Goal: Contribute content: Contribute content

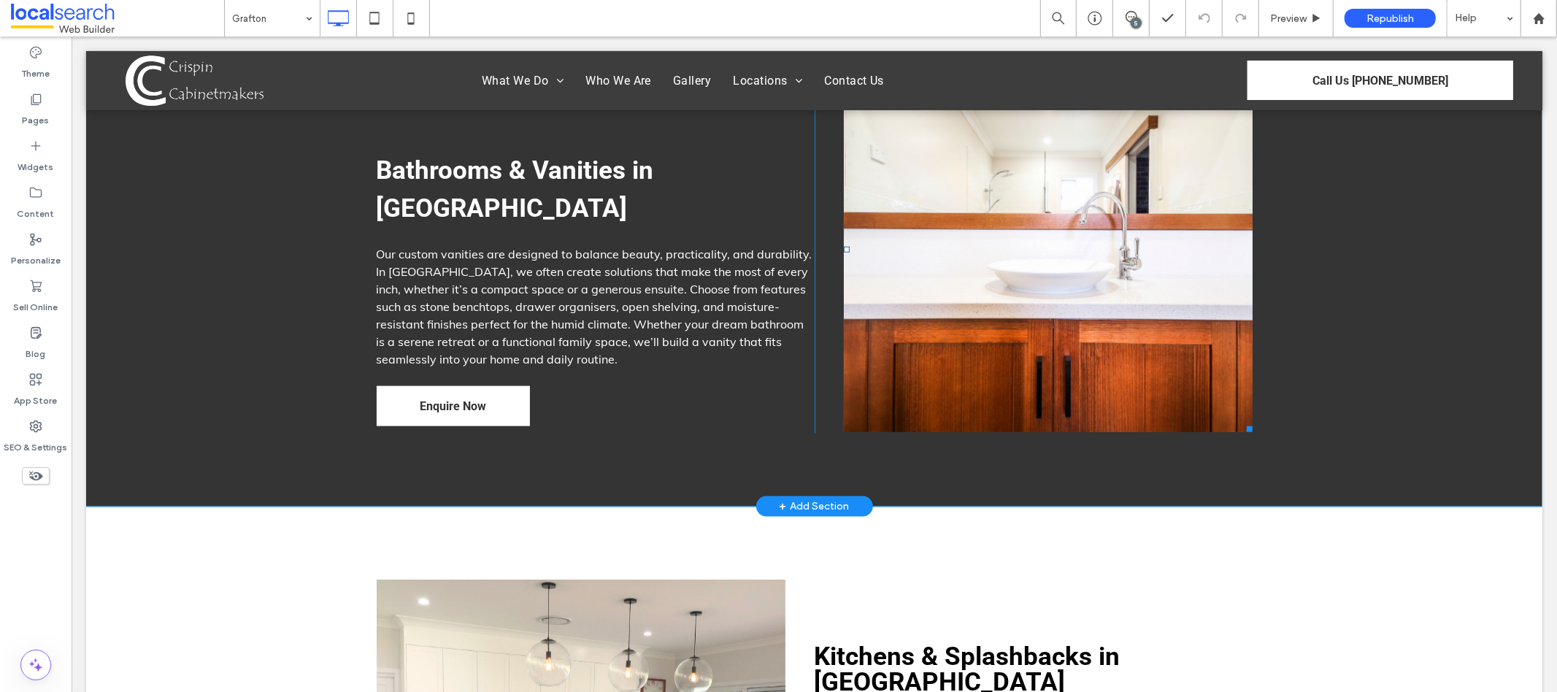
click at [1009, 227] on link at bounding box center [1047, 248] width 409 height 365
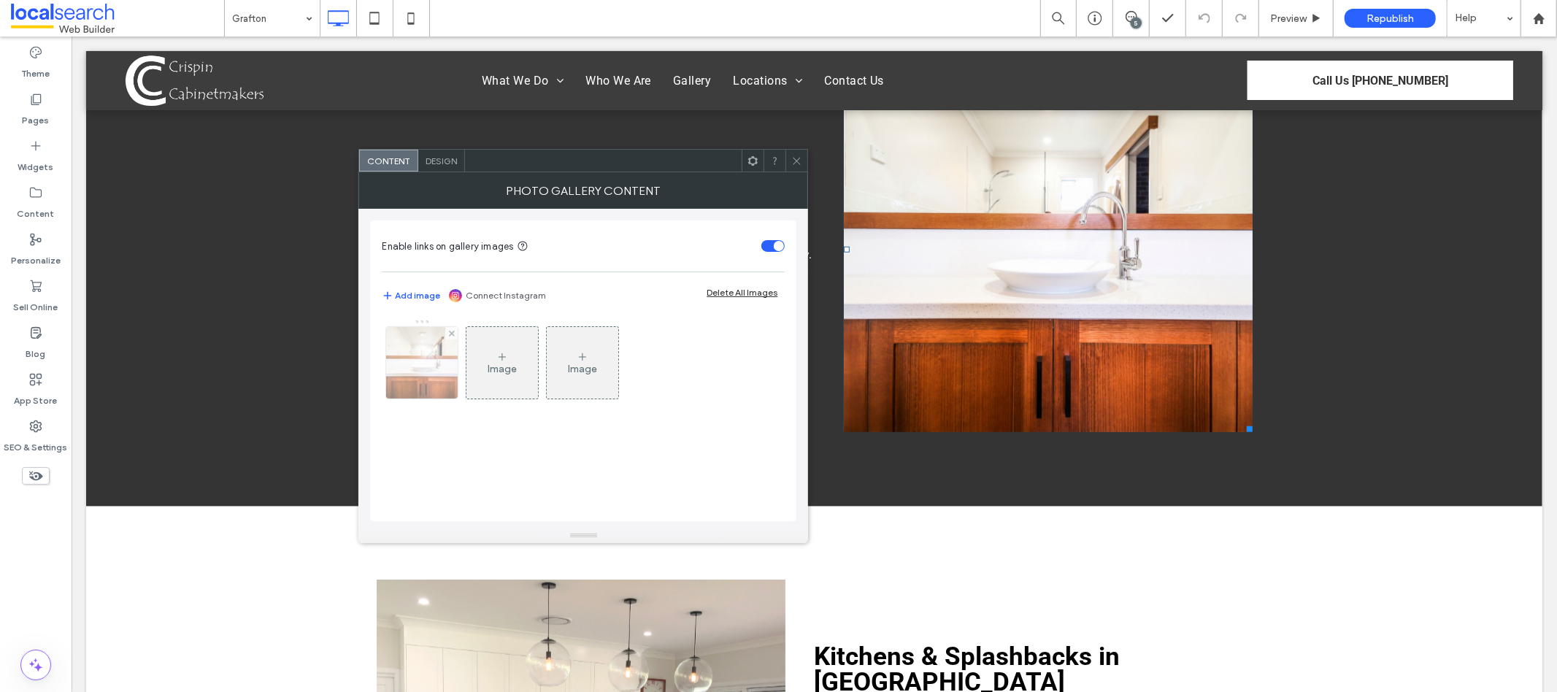
click at [418, 357] on img at bounding box center [422, 363] width 107 height 72
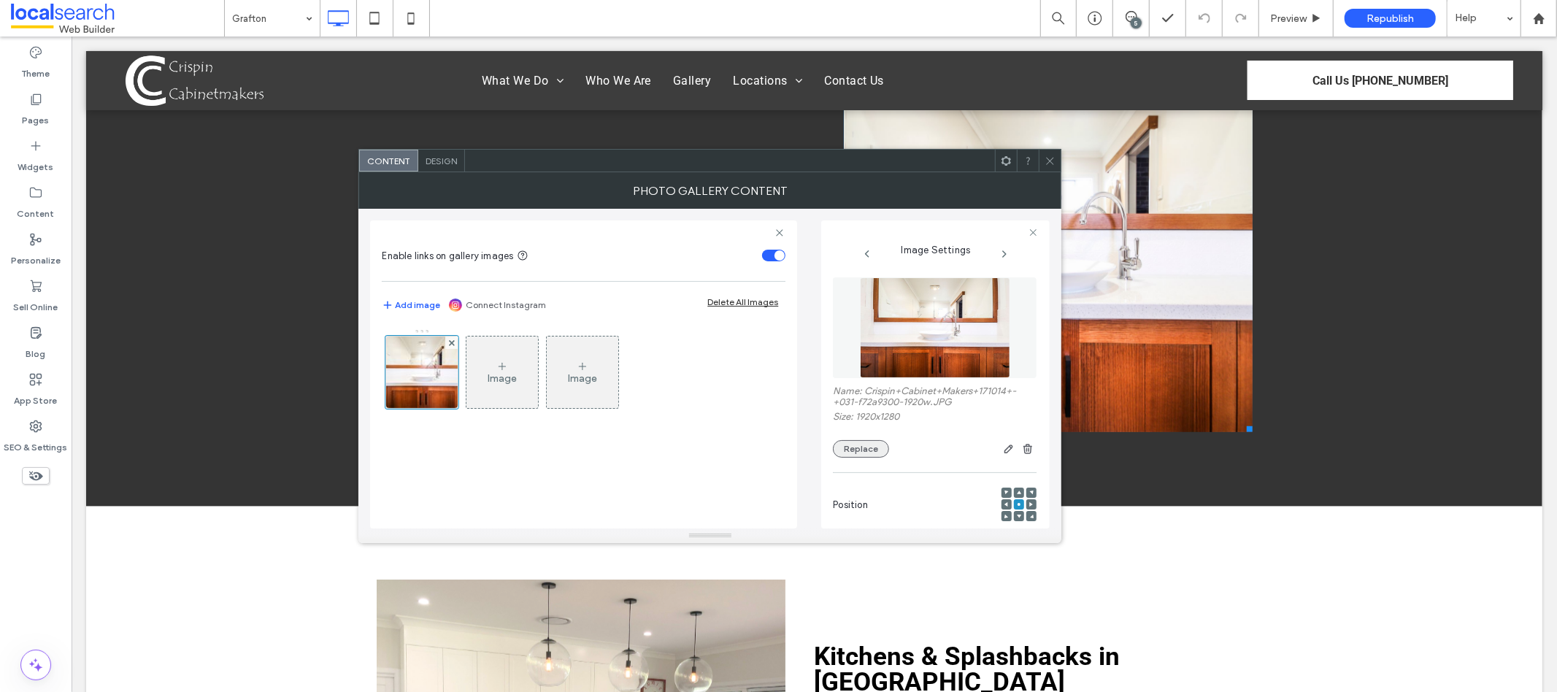
click at [857, 457] on button "Replace" at bounding box center [861, 449] width 56 height 18
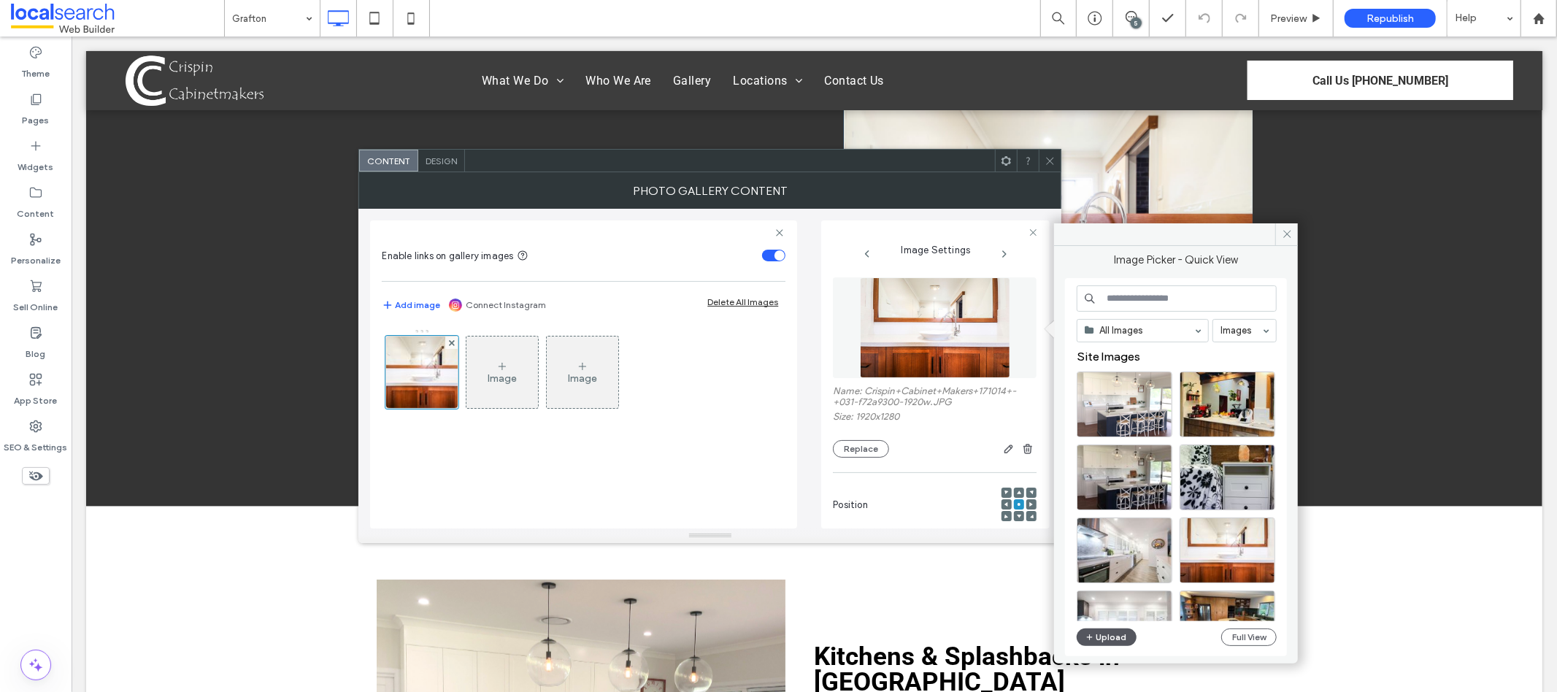
click at [1101, 636] on button "Upload" at bounding box center [1107, 638] width 60 height 18
click at [864, 450] on button "Replace" at bounding box center [861, 449] width 56 height 18
click at [1101, 636] on button "Upload" at bounding box center [1107, 638] width 60 height 18
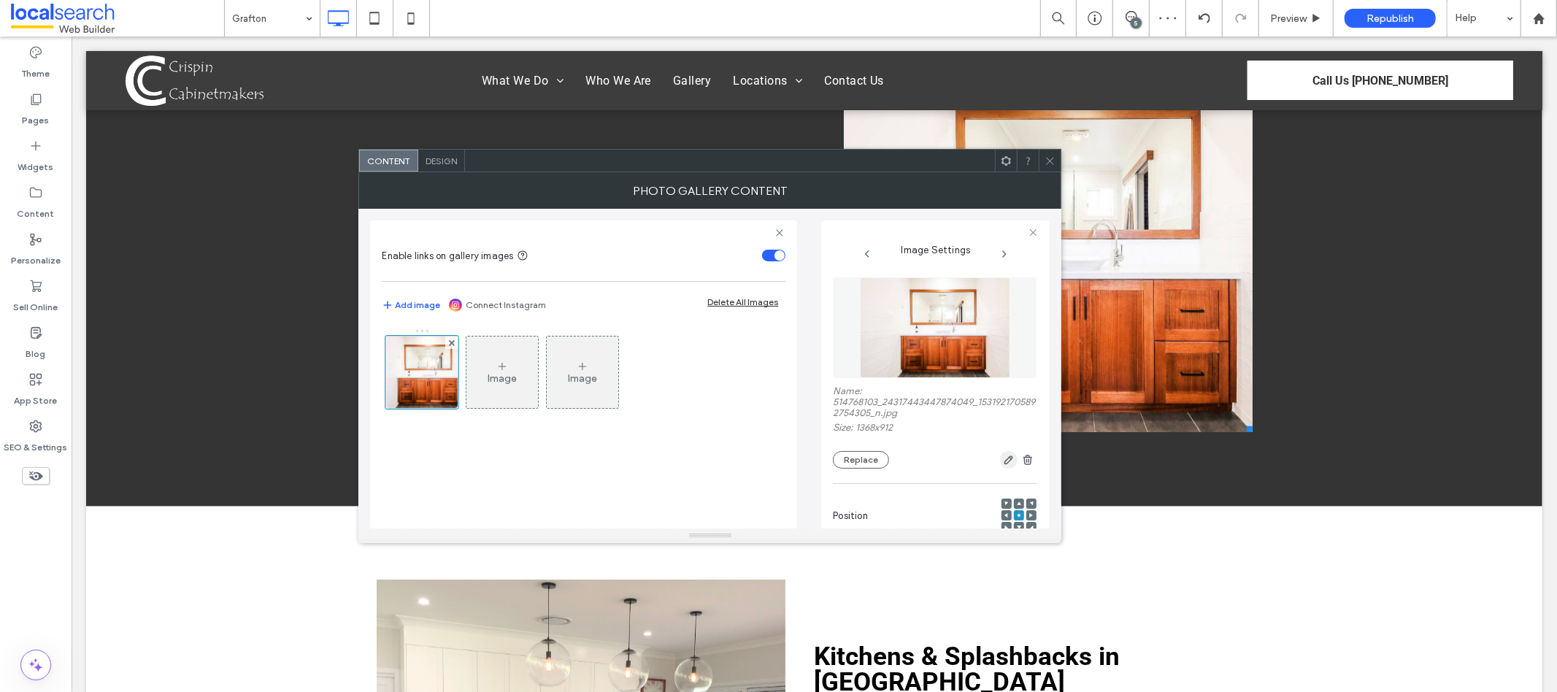
click at [1003, 458] on icon "button" at bounding box center [1009, 460] width 12 height 12
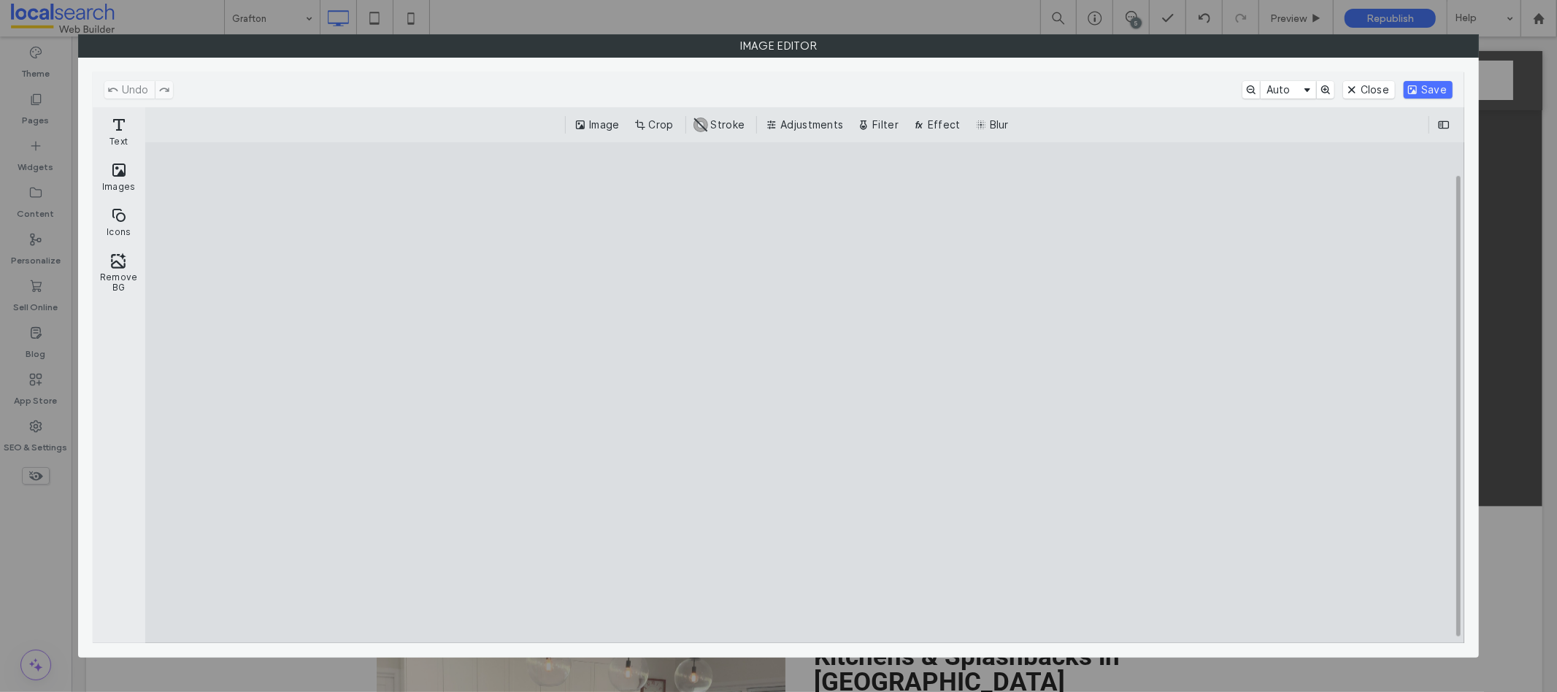
click at [661, 107] on div "Image Crop #ABABAB Stroke Adjustments Filter Effect Blur" at bounding box center [805, 124] width 1320 height 35
click at [661, 125] on button "Crop" at bounding box center [656, 125] width 48 height 18
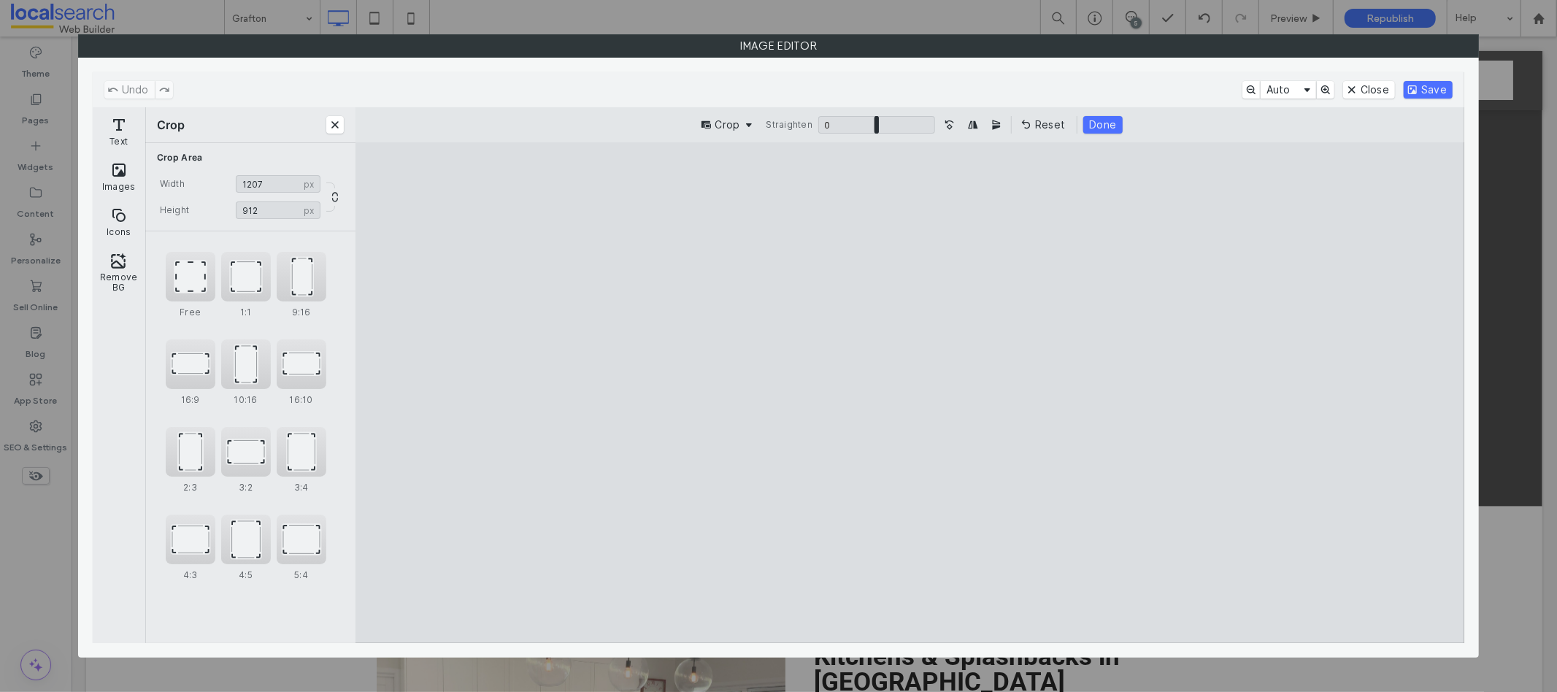
type input "****"
drag, startPoint x: 611, startPoint y: 392, endPoint x: 683, endPoint y: 417, distance: 75.7
click at [911, 393] on cesdk-canvas "Editor canvas" at bounding box center [911, 393] width 0 height 0
click at [1451, 89] on button "Save" at bounding box center [1428, 90] width 49 height 18
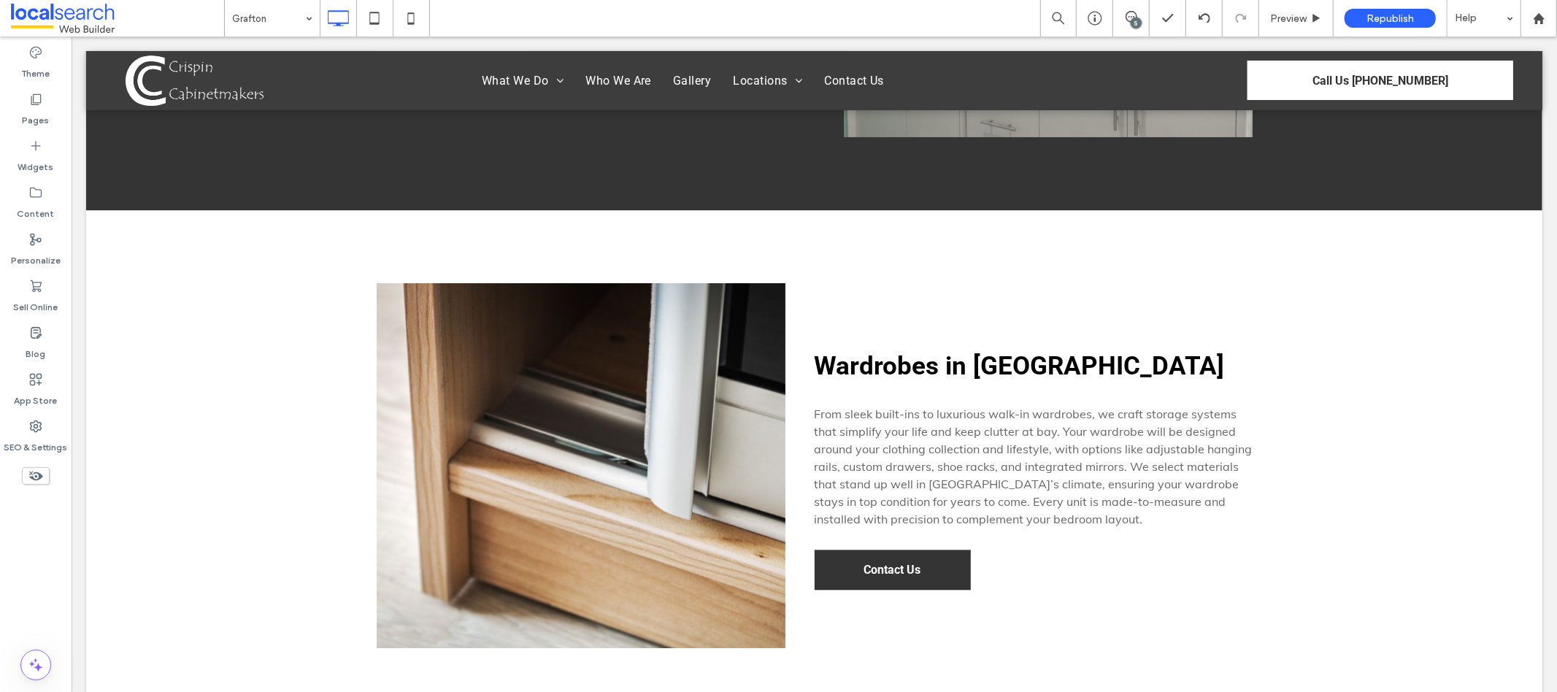
scroll to position [2640, 0]
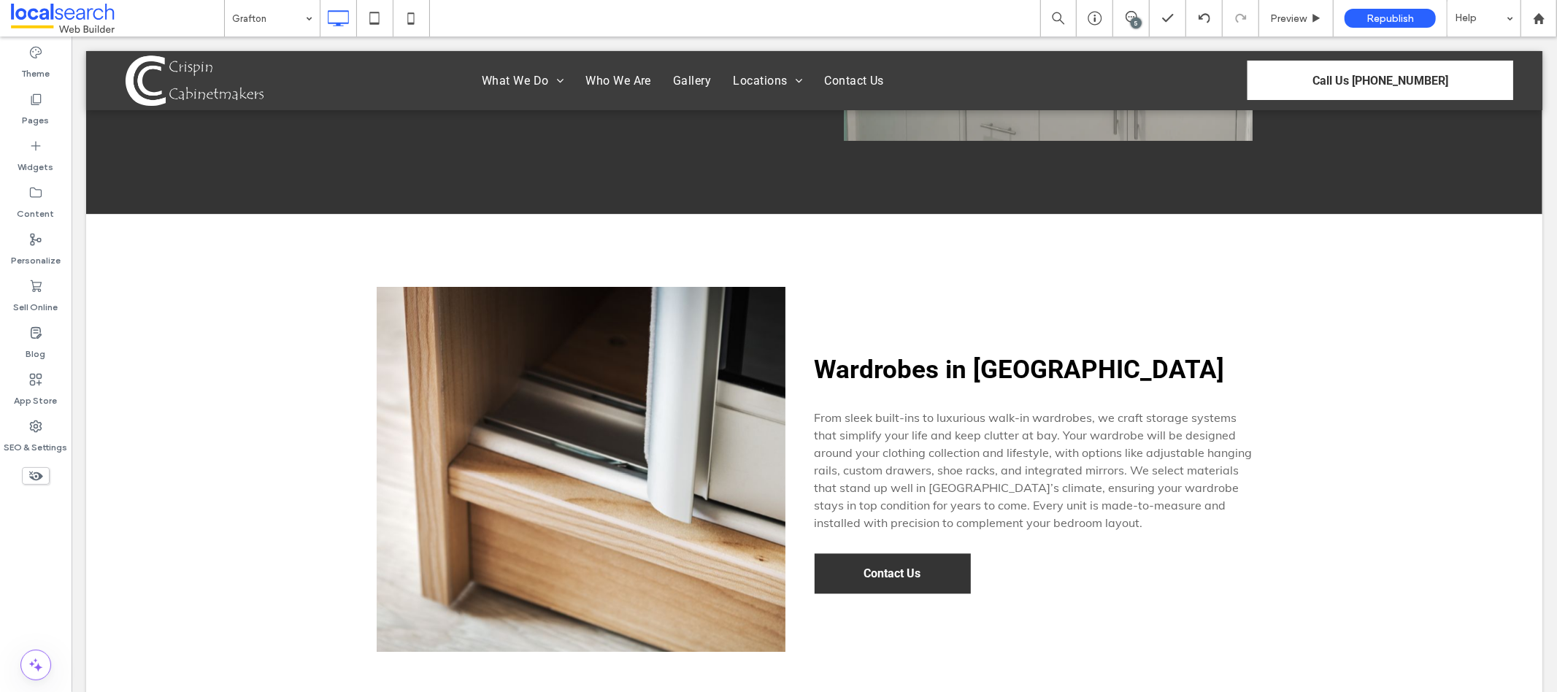
click at [587, 442] on link at bounding box center [580, 468] width 409 height 365
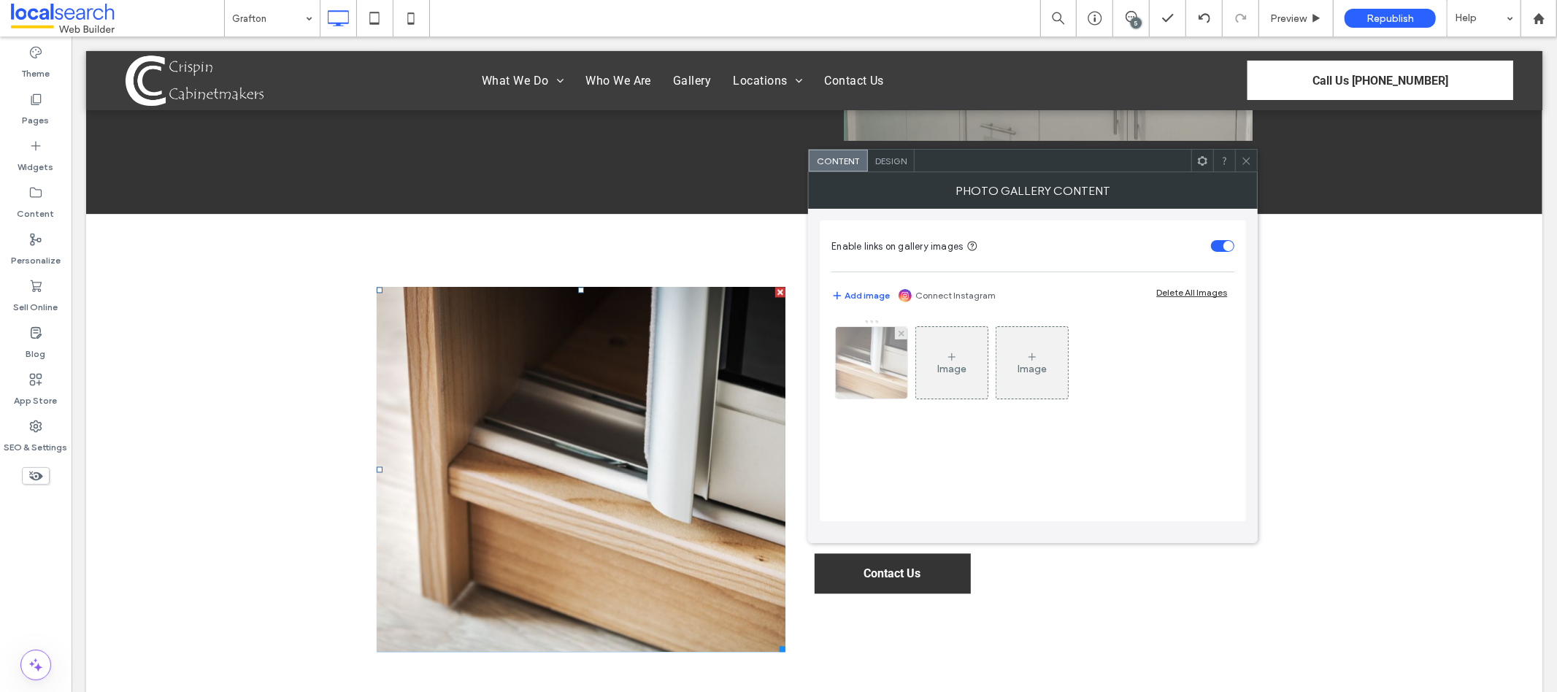
click at [870, 380] on img at bounding box center [872, 363] width 108 height 72
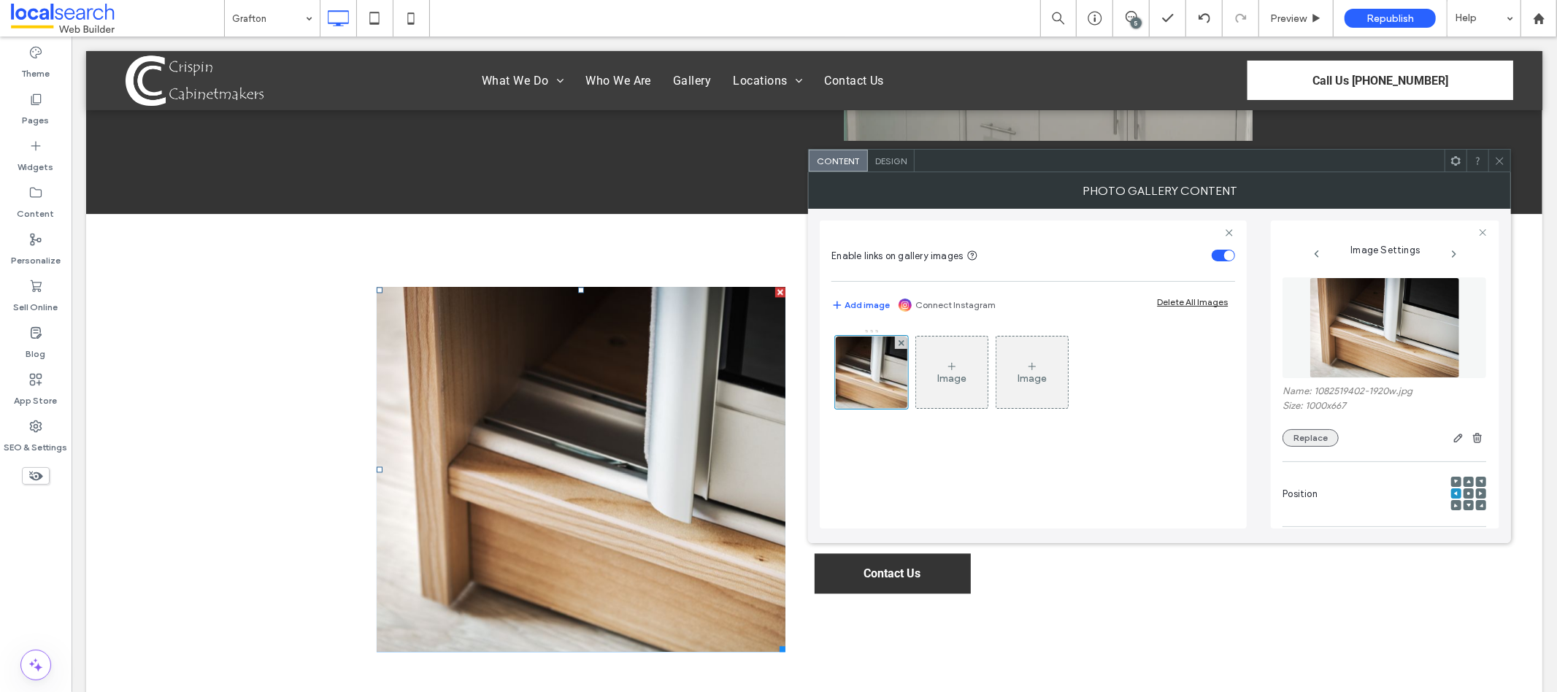
click at [1329, 439] on button "Replace" at bounding box center [1311, 438] width 56 height 18
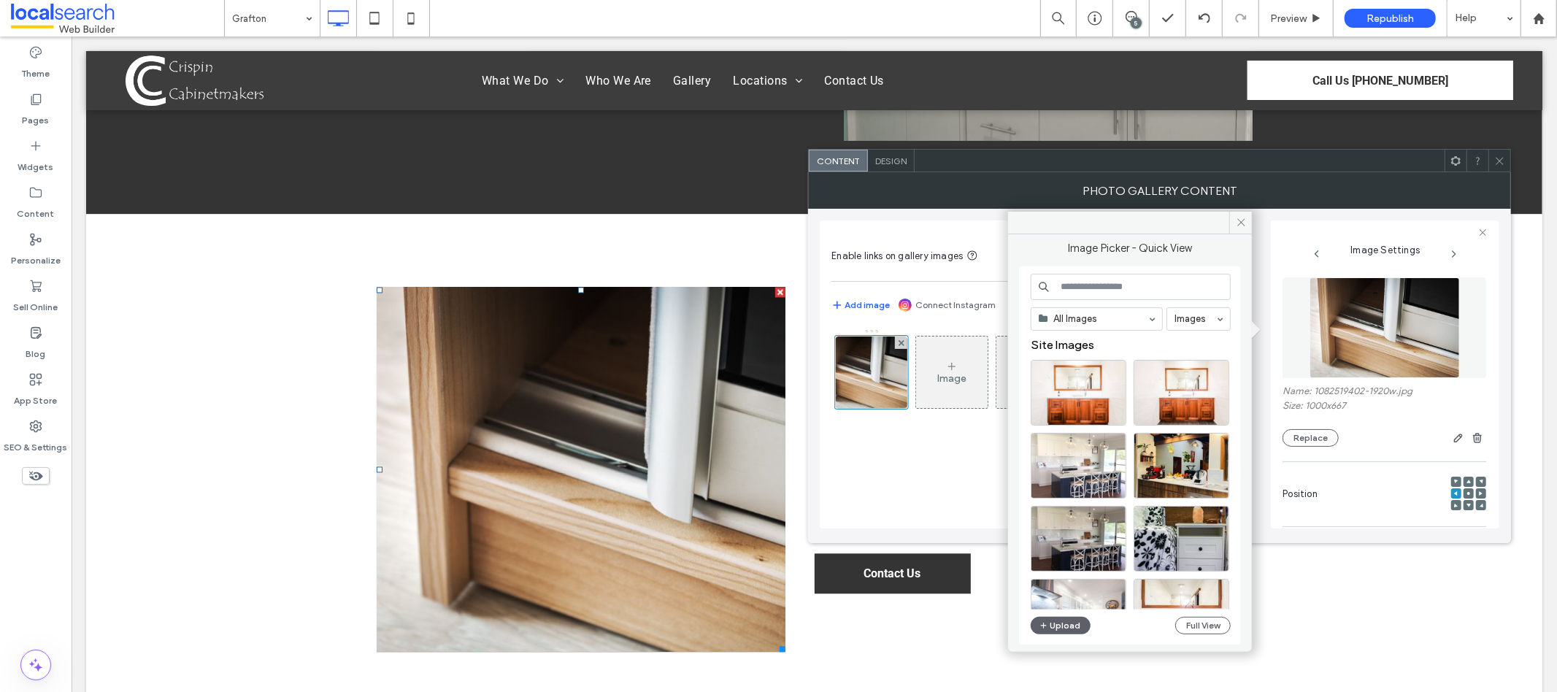
click at [1234, 627] on div "All Images Images Site Images Upload Full View" at bounding box center [1130, 456] width 222 height 378
click at [1192, 635] on div "All Images Images Site Images Upload Full View" at bounding box center [1131, 456] width 200 height 364
click at [1201, 625] on button "Full View" at bounding box center [1203, 626] width 55 height 18
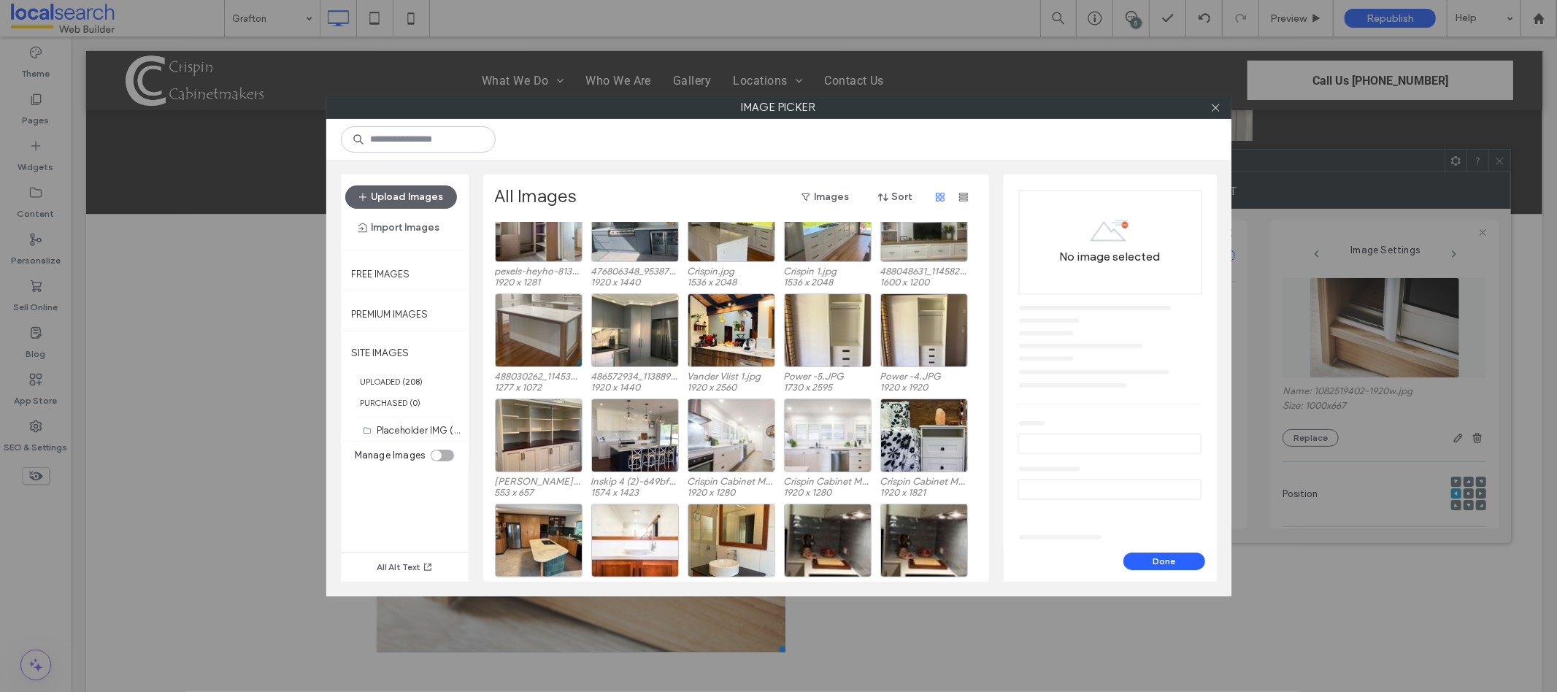
scroll to position [798, 0]
click at [825, 330] on div "Select" at bounding box center [828, 331] width 88 height 74
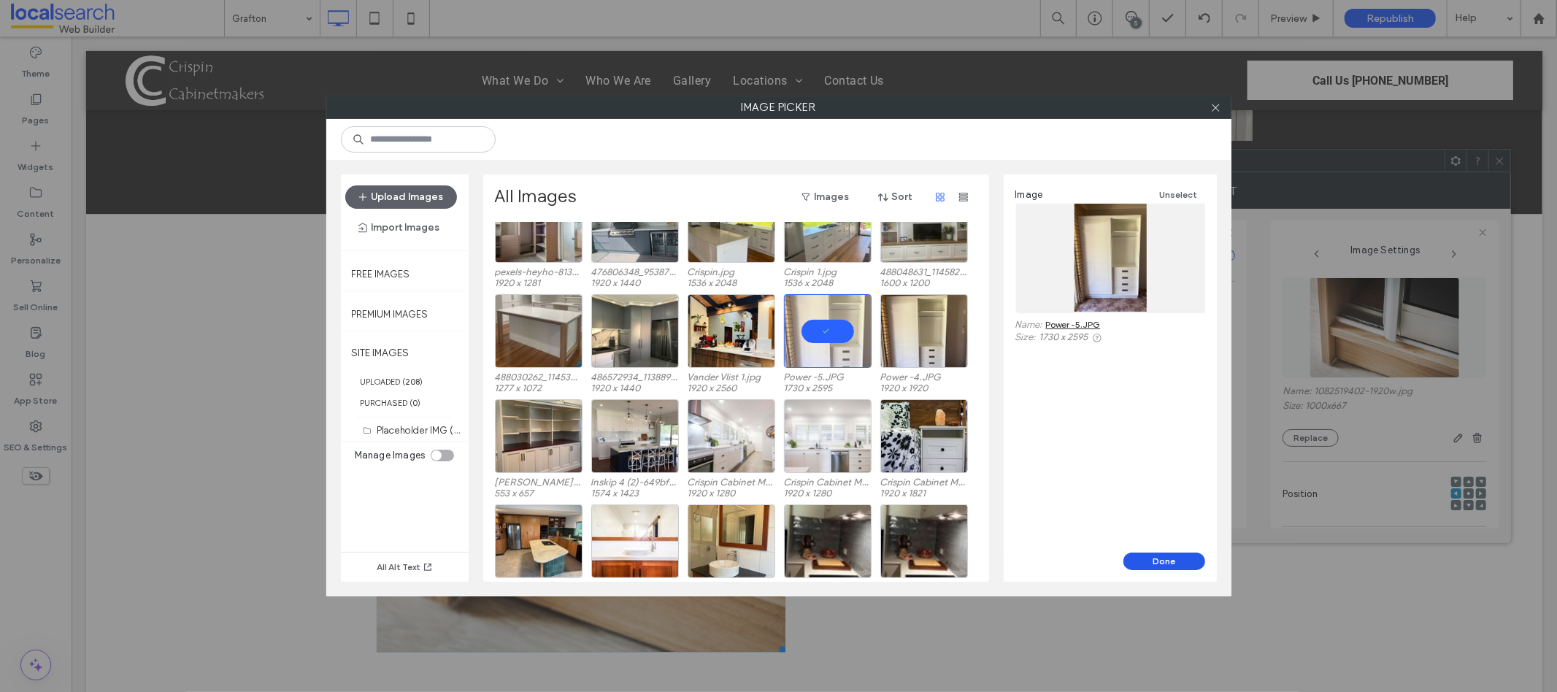
click at [1174, 564] on button "Done" at bounding box center [1165, 562] width 82 height 18
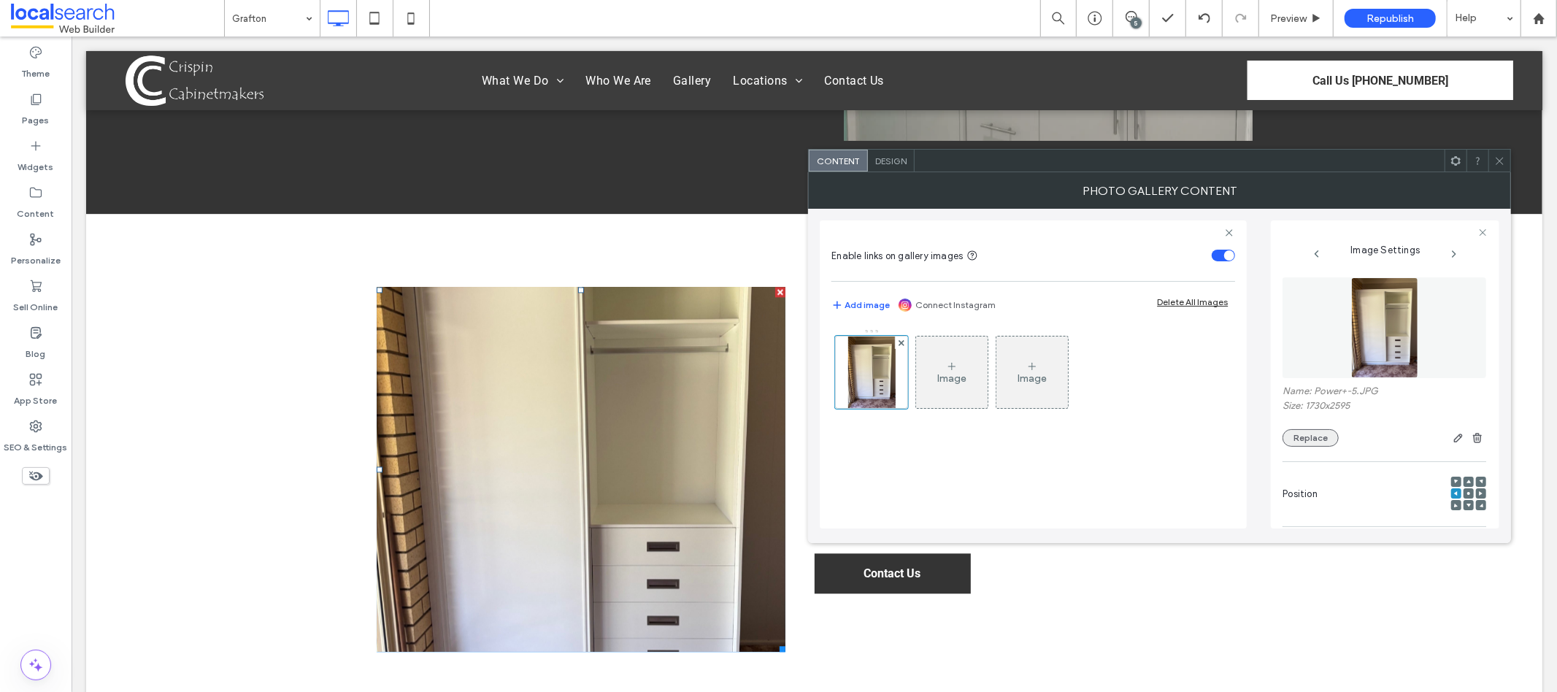
click at [1295, 439] on button "Replace" at bounding box center [1311, 438] width 56 height 18
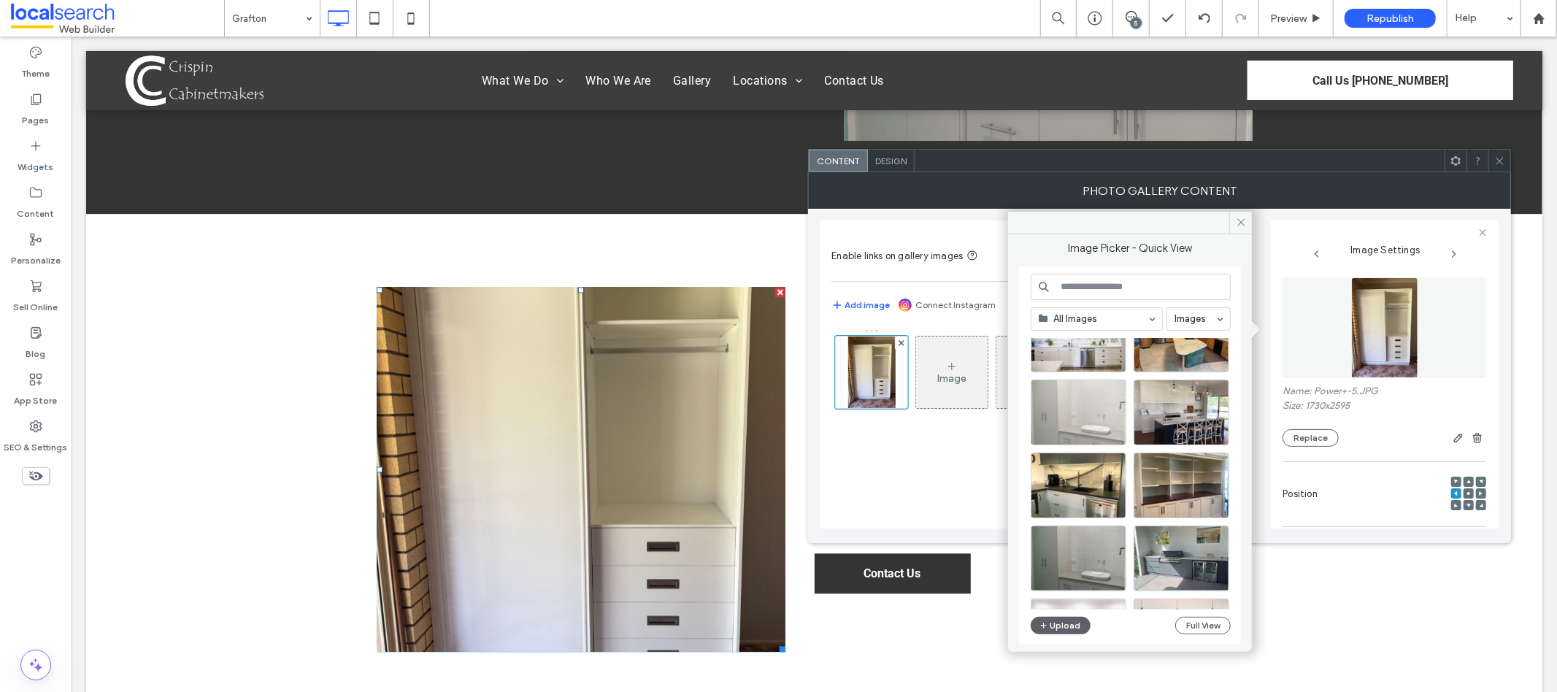
scroll to position [626, 0]
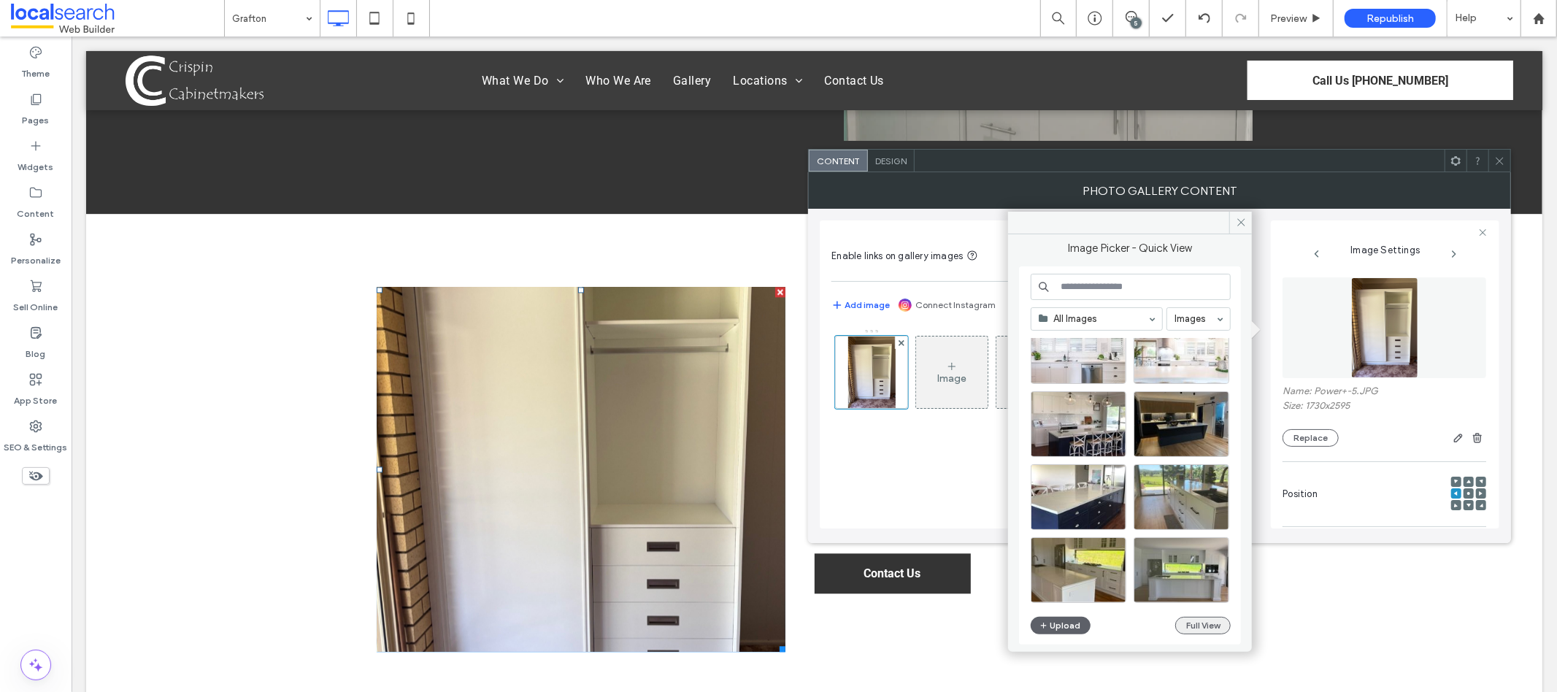
click at [1195, 618] on button "Full View" at bounding box center [1203, 626] width 55 height 18
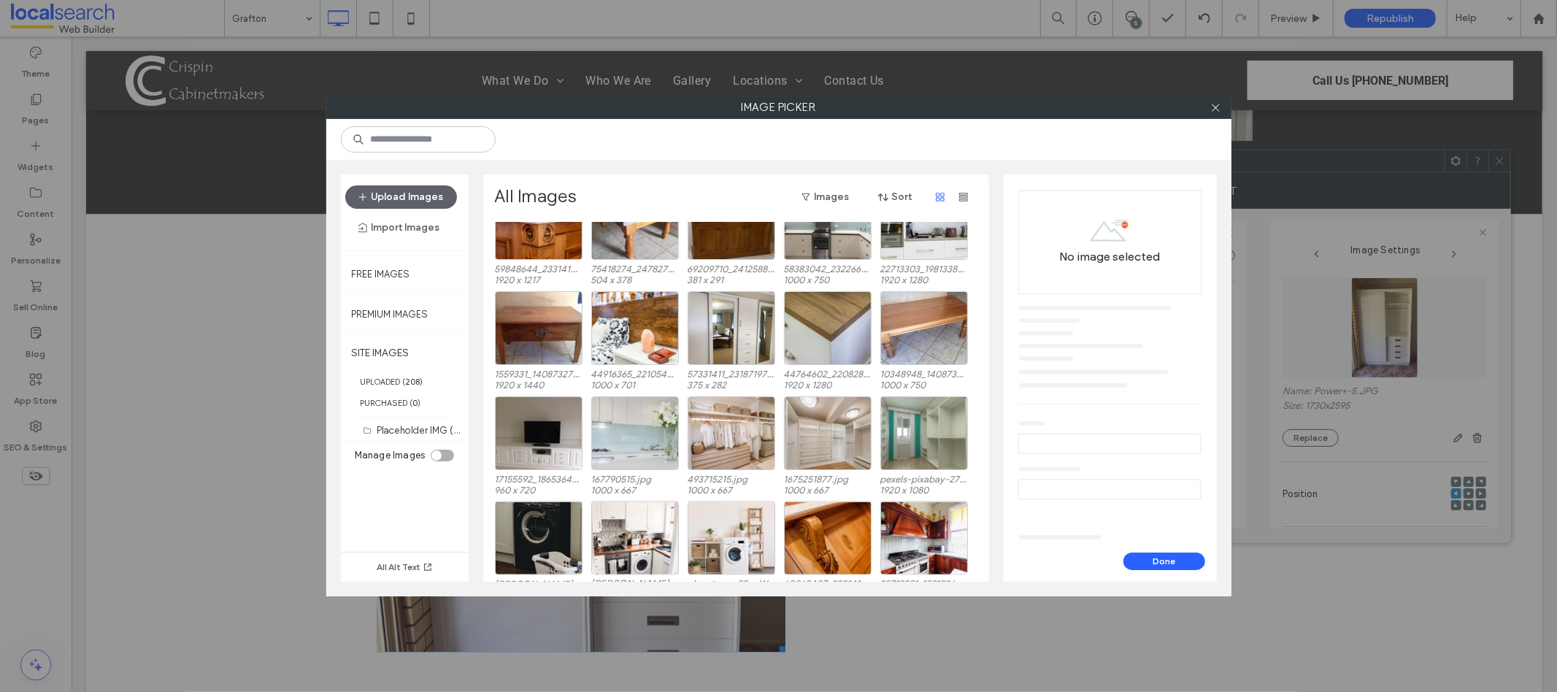
scroll to position [2486, 0]
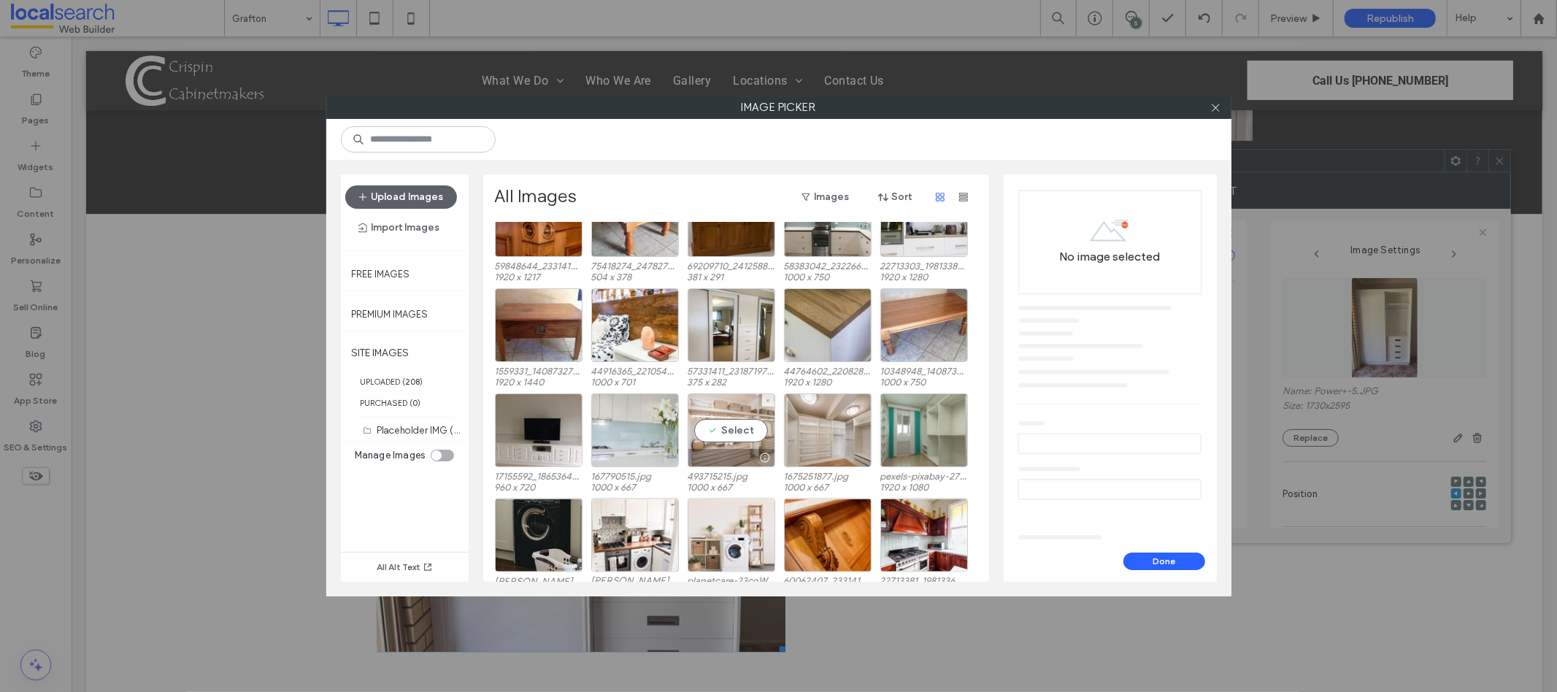
click at [728, 454] on div at bounding box center [732, 458] width 86 height 18
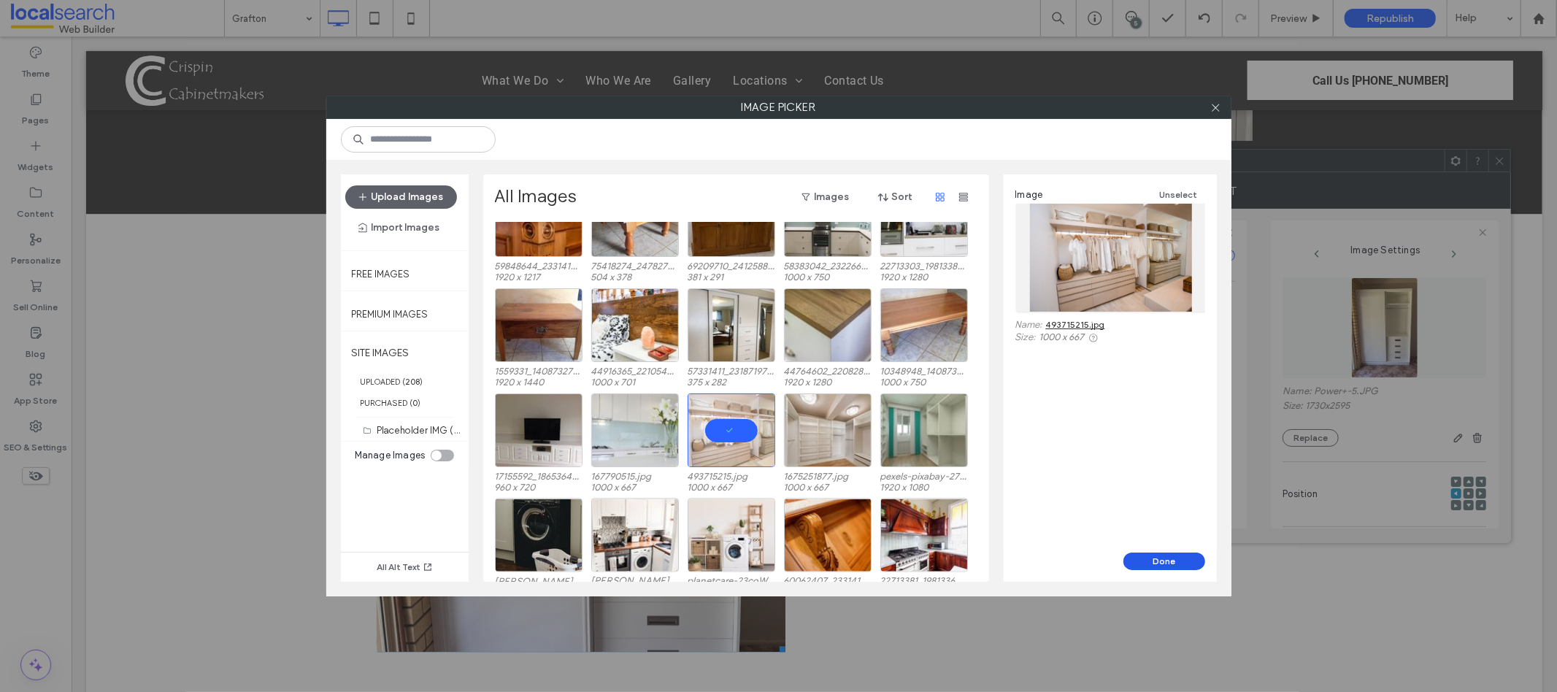
click at [1161, 563] on button "Done" at bounding box center [1165, 562] width 82 height 18
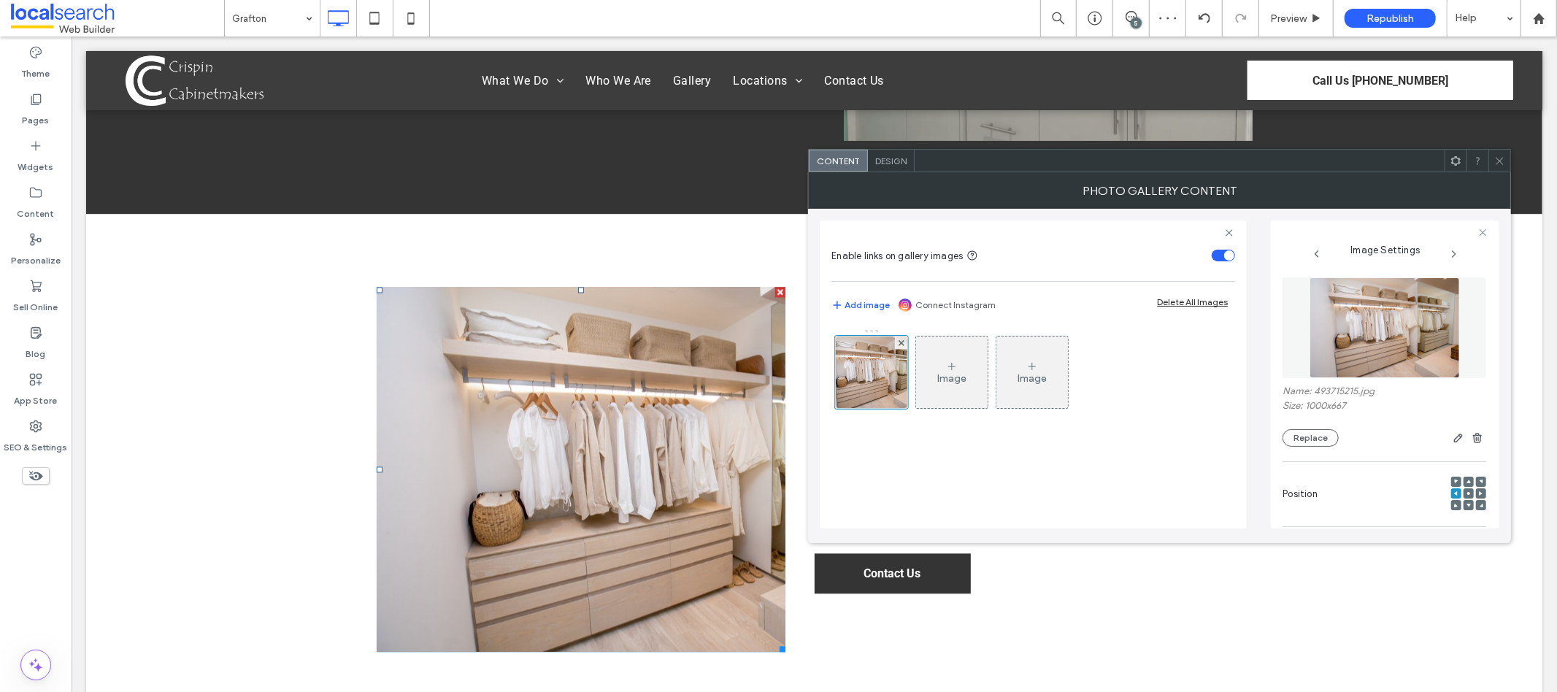
click at [1468, 494] on use at bounding box center [1469, 493] width 3 height 3
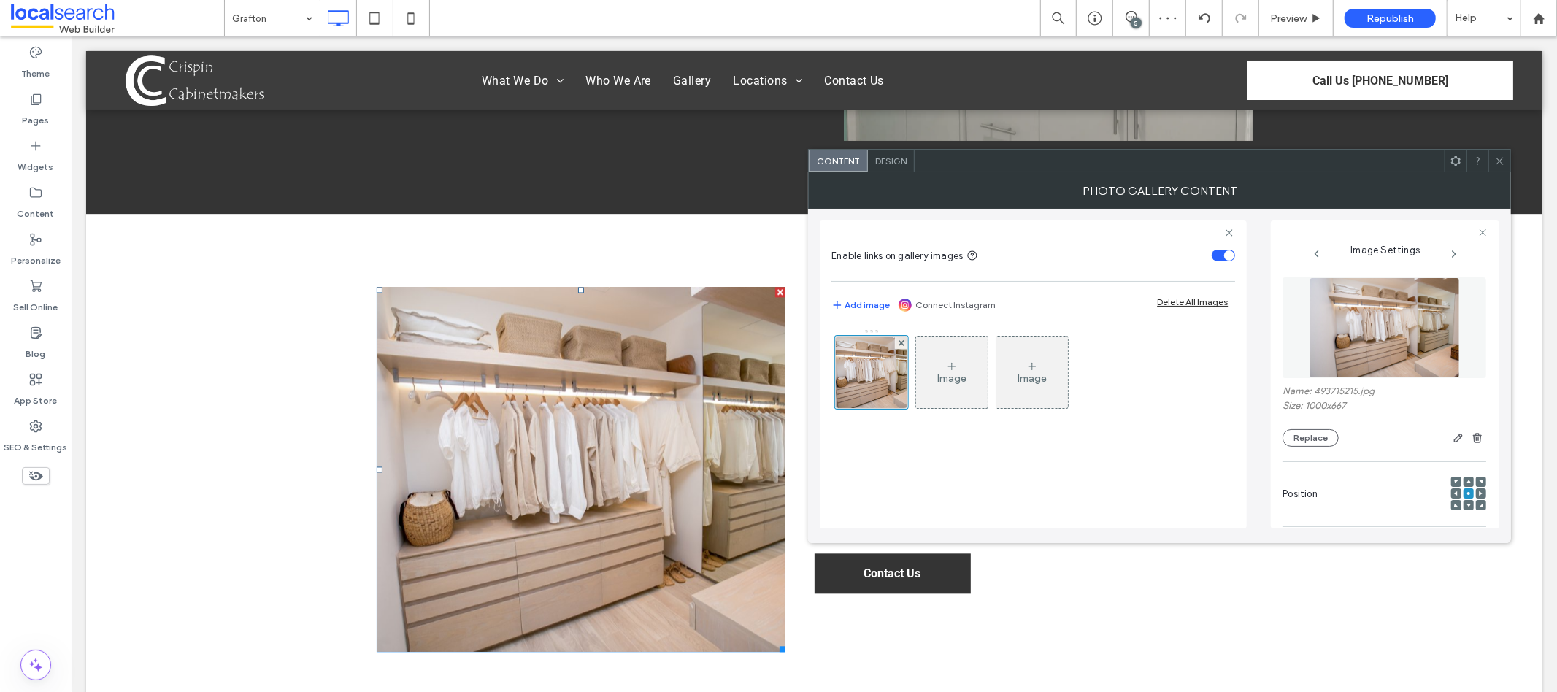
click at [1143, 623] on div "Wardrobes in [GEOGRAPHIC_DATA] From sleek built-ins to luxurious walk-in wardro…" at bounding box center [1033, 468] width 438 height 365
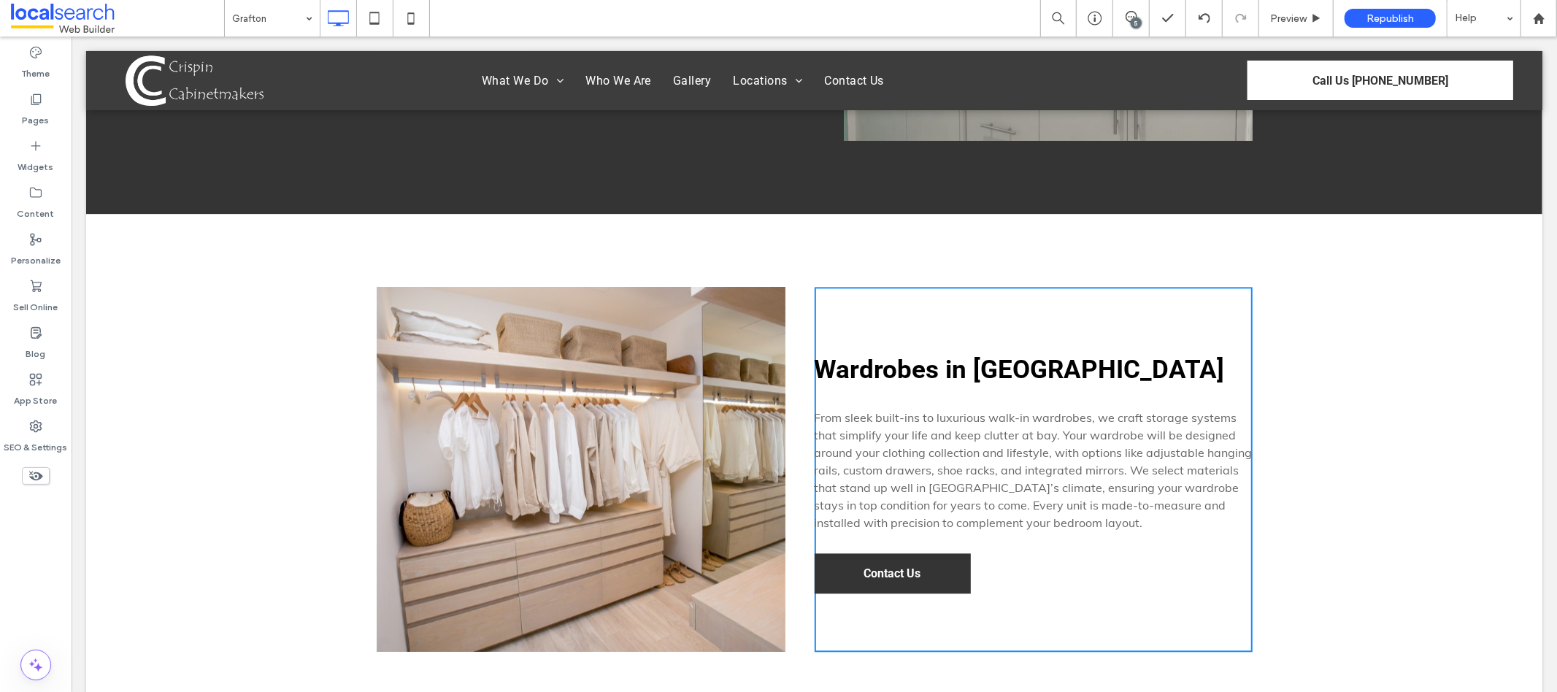
click at [545, 530] on link at bounding box center [580, 468] width 409 height 365
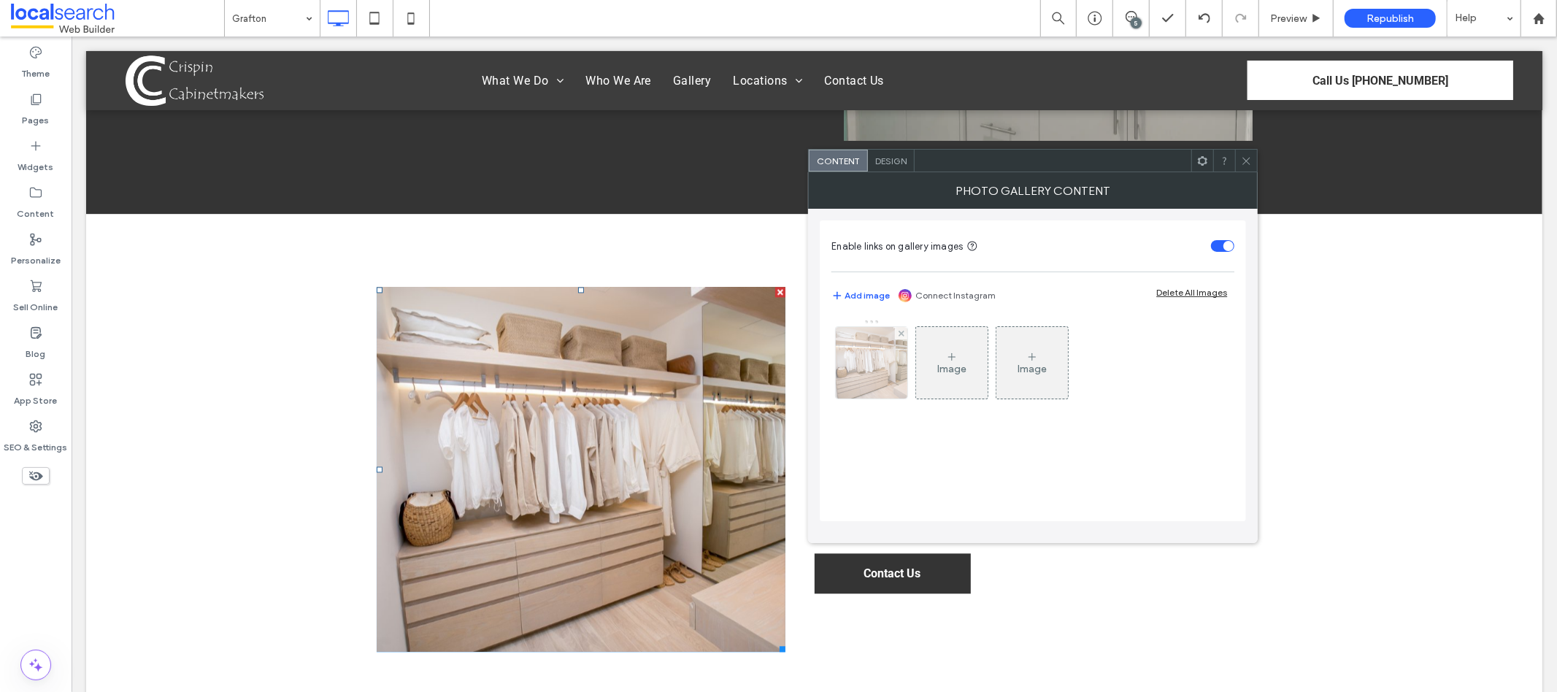
click at [856, 368] on img at bounding box center [872, 363] width 107 height 72
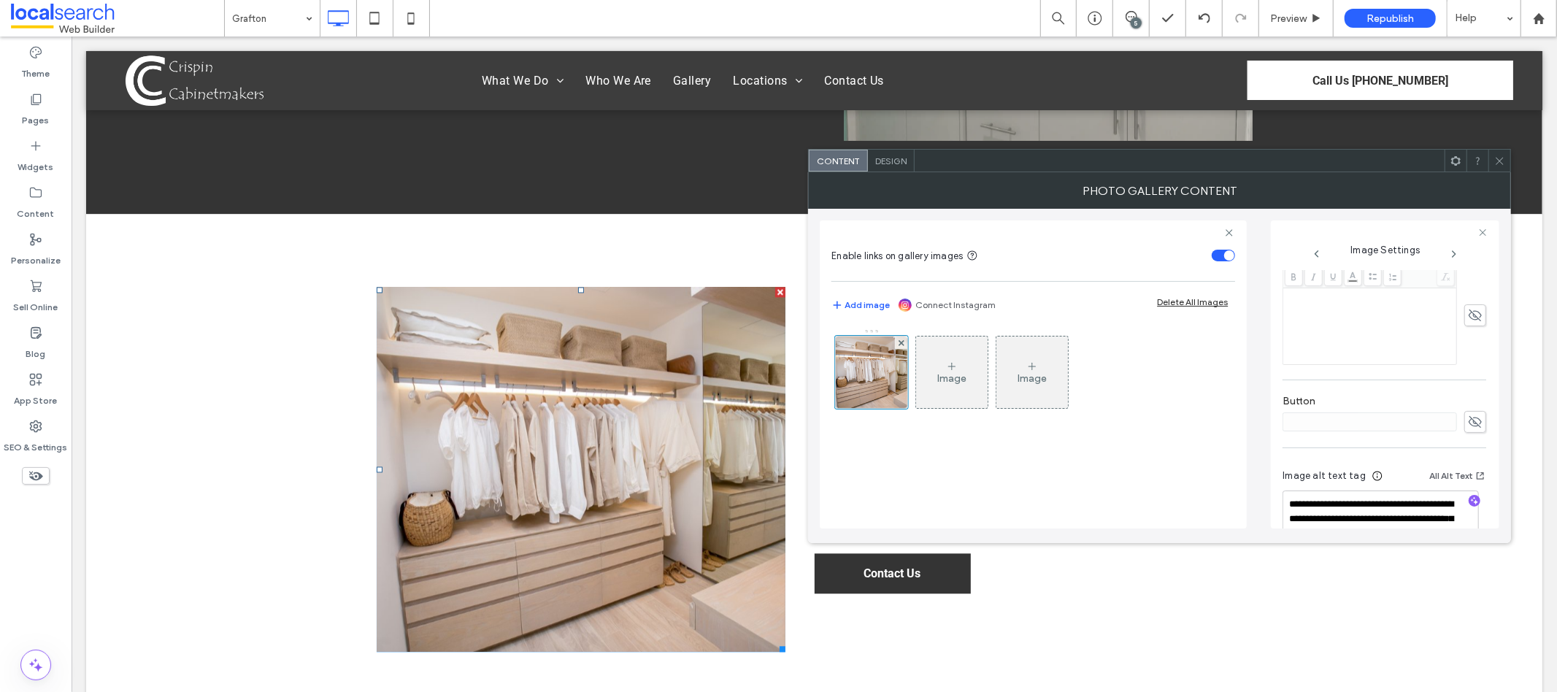
scroll to position [432, 0]
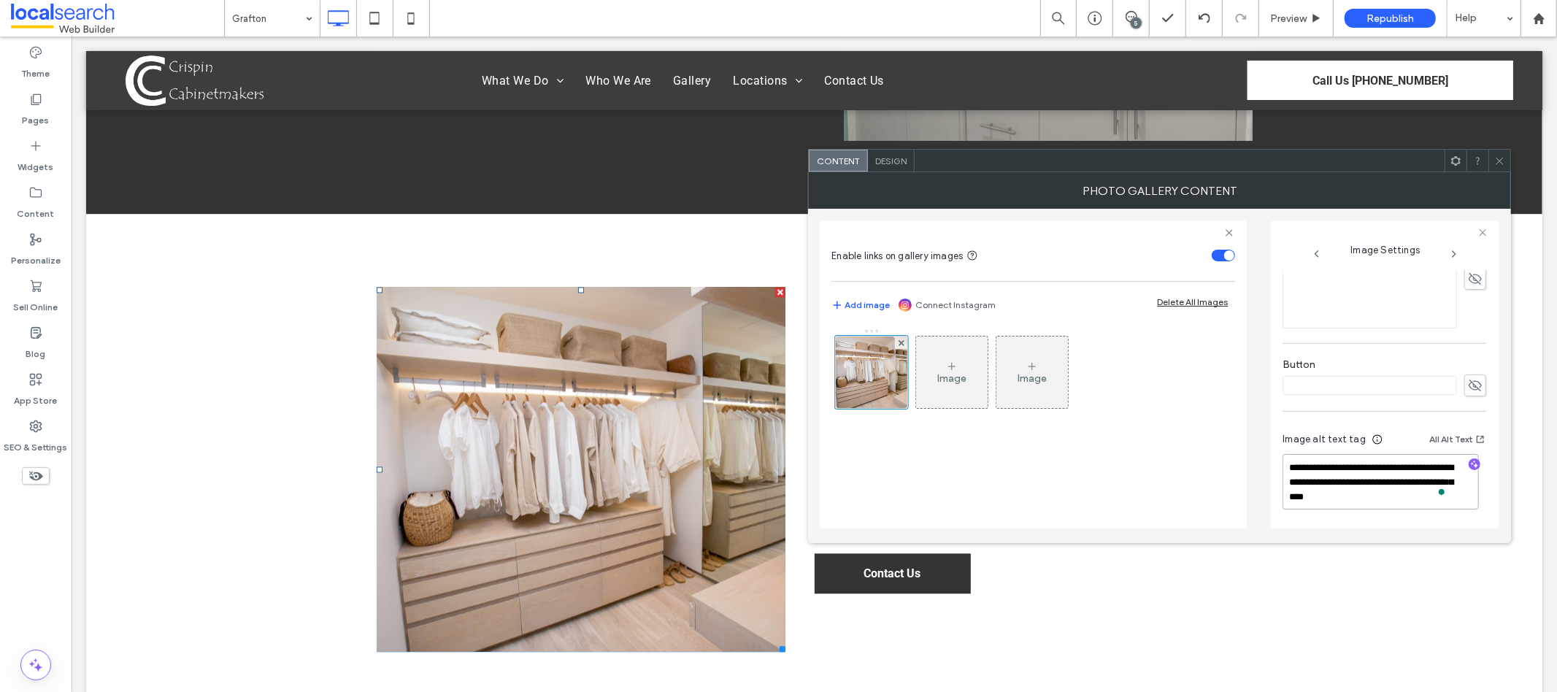
drag, startPoint x: 1387, startPoint y: 483, endPoint x: 1444, endPoint y: 492, distance: 56.9
click at [1444, 492] on div "**********" at bounding box center [1385, 481] width 204 height 55
click at [1437, 501] on div at bounding box center [1429, 489] width 40 height 23
click at [1384, 483] on textarea "**********" at bounding box center [1381, 481] width 196 height 55
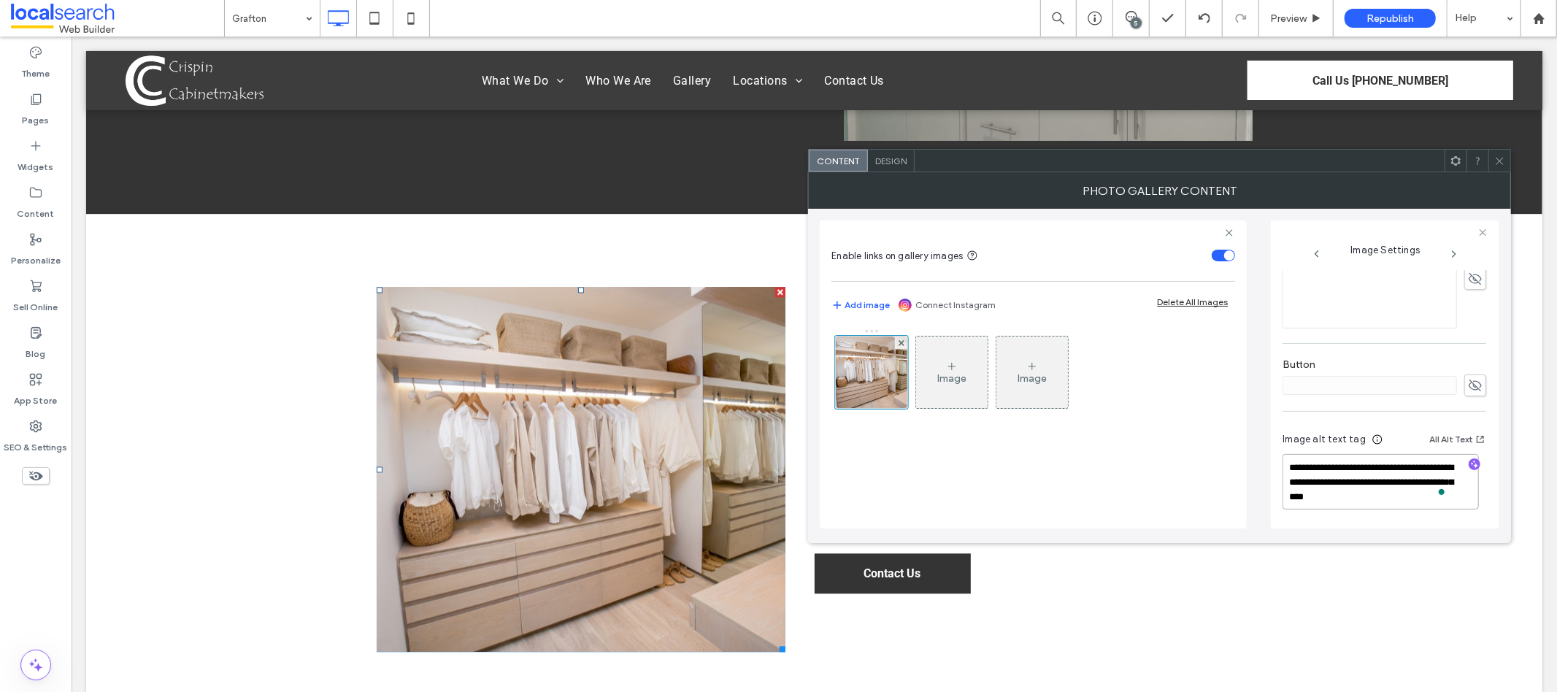
drag, startPoint x: 1386, startPoint y: 483, endPoint x: 1458, endPoint y: 520, distance: 81.0
click at [1458, 520] on div "**********" at bounding box center [1385, 473] width 204 height 108
click at [1402, 478] on textarea "**********" at bounding box center [1381, 481] width 196 height 55
click at [1453, 469] on textarea "**********" at bounding box center [1381, 481] width 196 height 55
click at [1471, 465] on use "button" at bounding box center [1475, 465] width 8 height 8
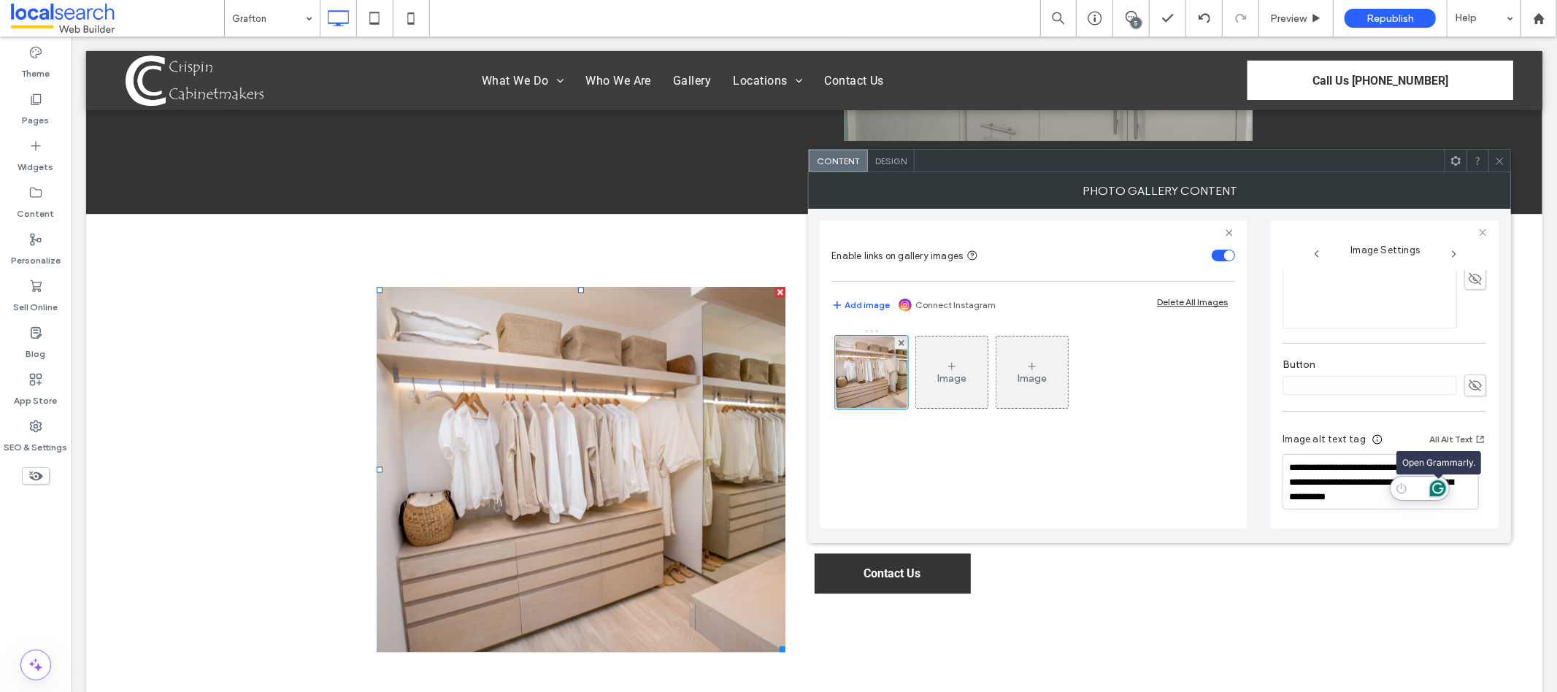
click at [1431, 496] on icon "Open Grammarly. 0 Suggestions." at bounding box center [1438, 488] width 16 height 16
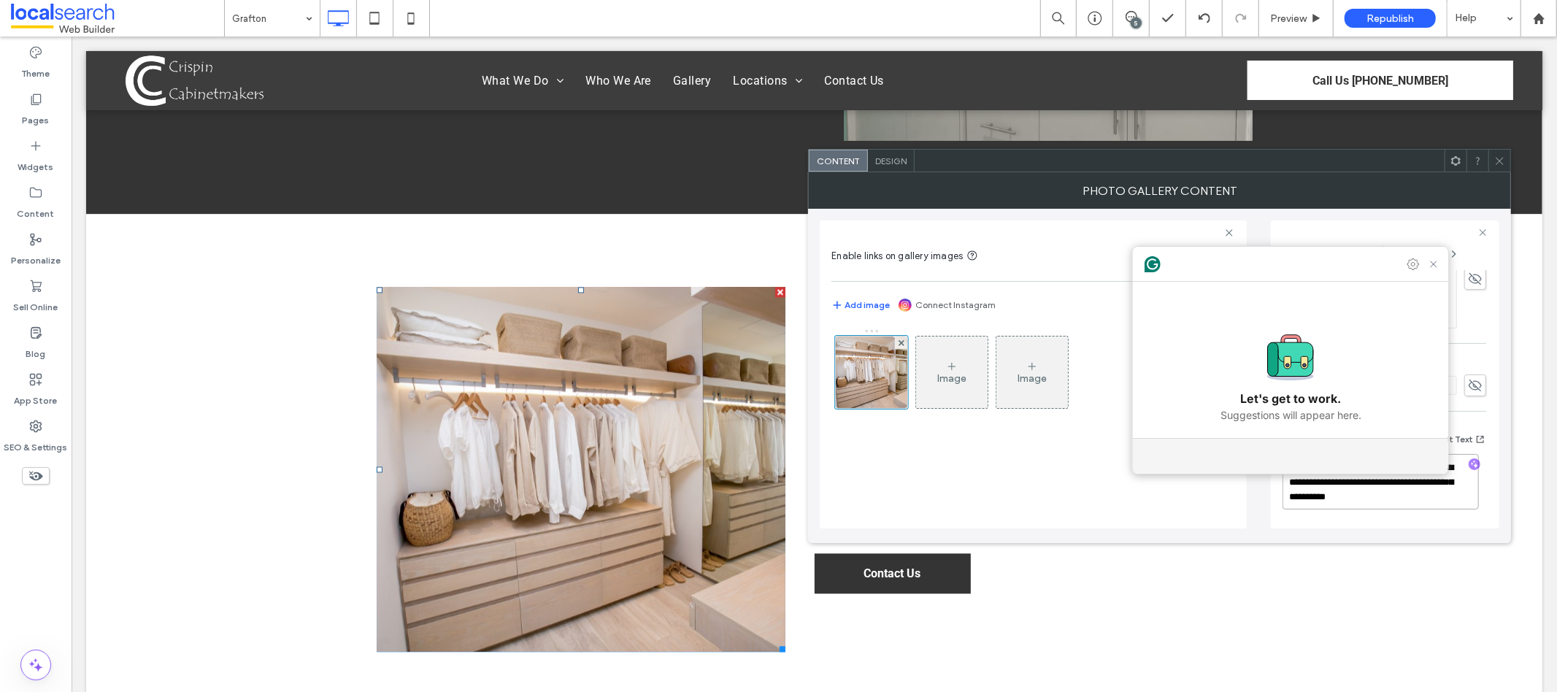
click at [1433, 496] on textarea "**********" at bounding box center [1381, 481] width 196 height 55
drag, startPoint x: 1433, startPoint y: 496, endPoint x: 1442, endPoint y: 499, distance: 9.5
click at [1442, 499] on textarea "**********" at bounding box center [1381, 481] width 196 height 55
paste textarea "**********"
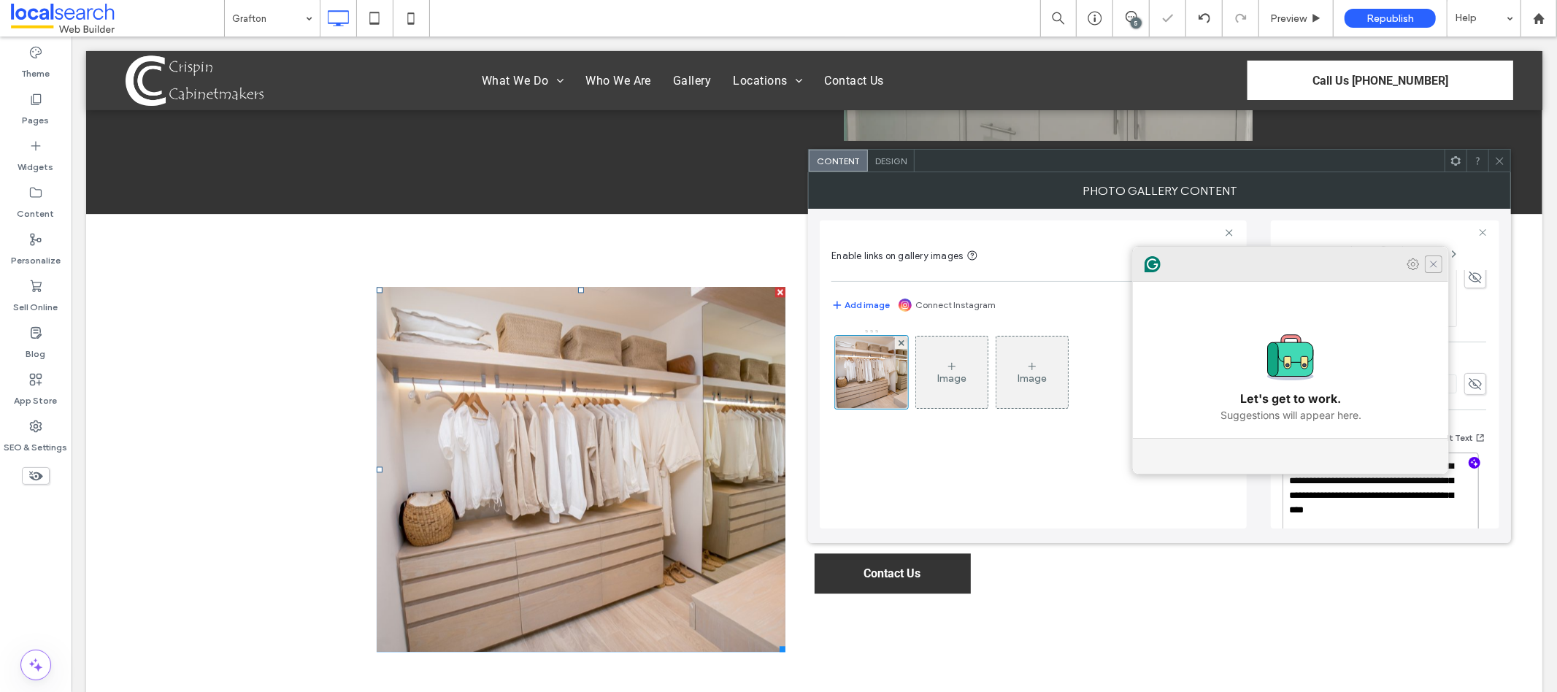
type textarea "**********"
click at [1431, 270] on icon "Close Grammarly Assistant" at bounding box center [1434, 264] width 12 height 12
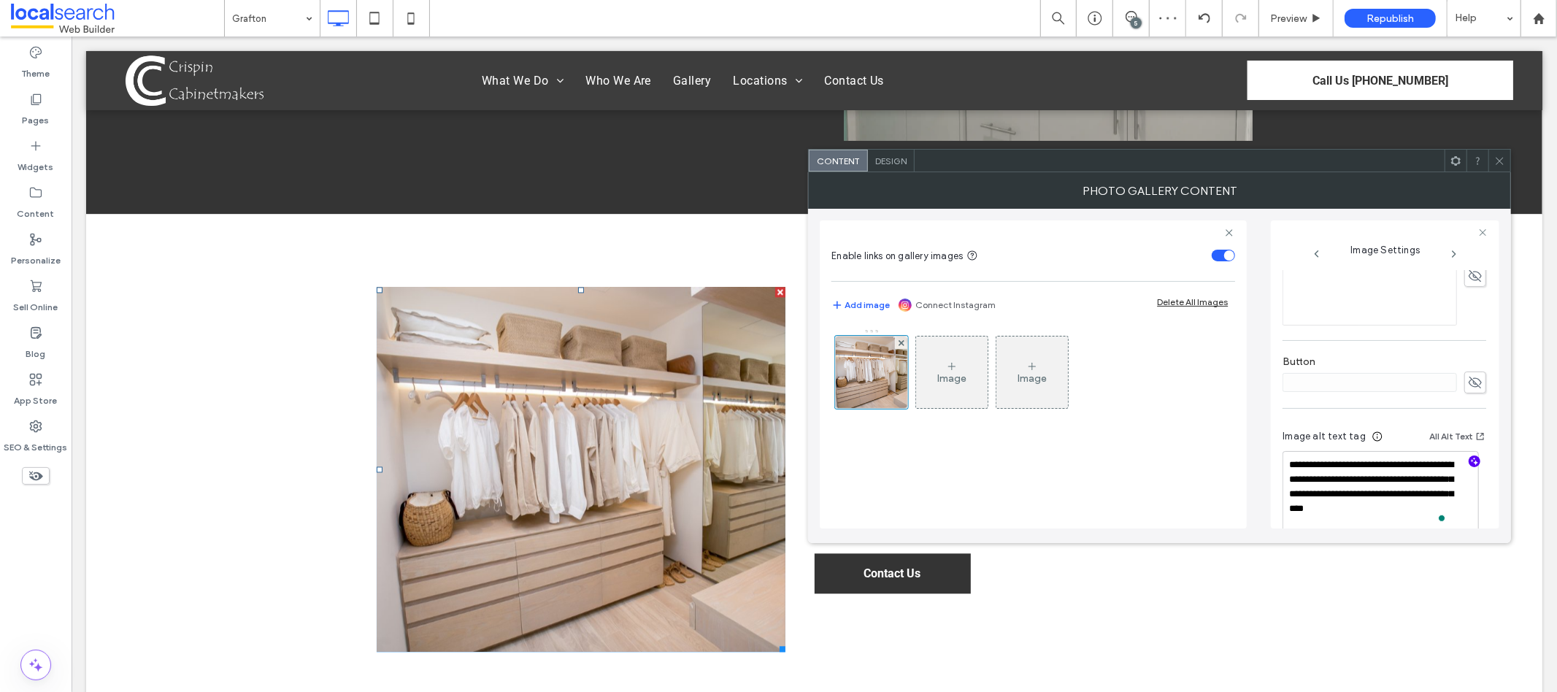
click at [1396, 578] on div "Click To Paste Wardrobes in [GEOGRAPHIC_DATA] From sleek built-ins to luxurious…" at bounding box center [813, 468] width 1457 height 511
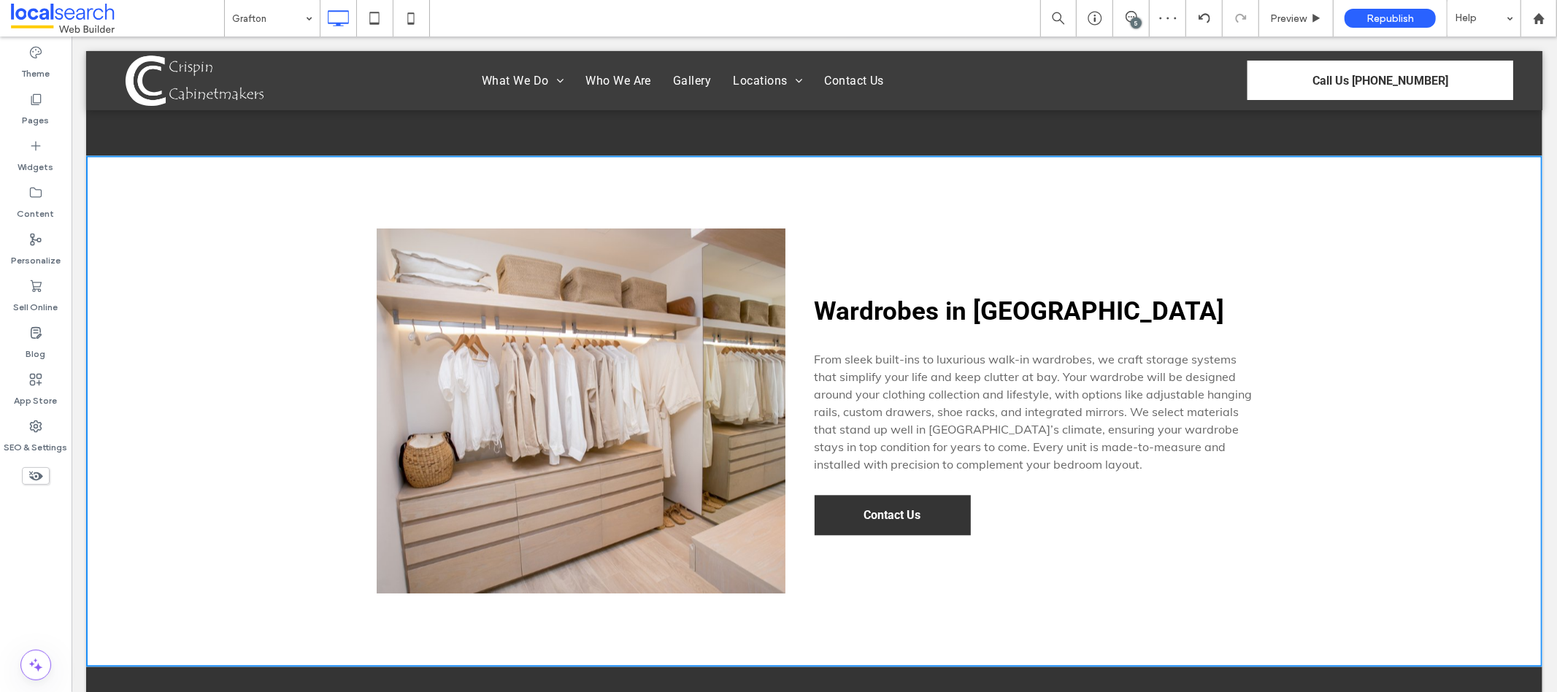
scroll to position [3215, 0]
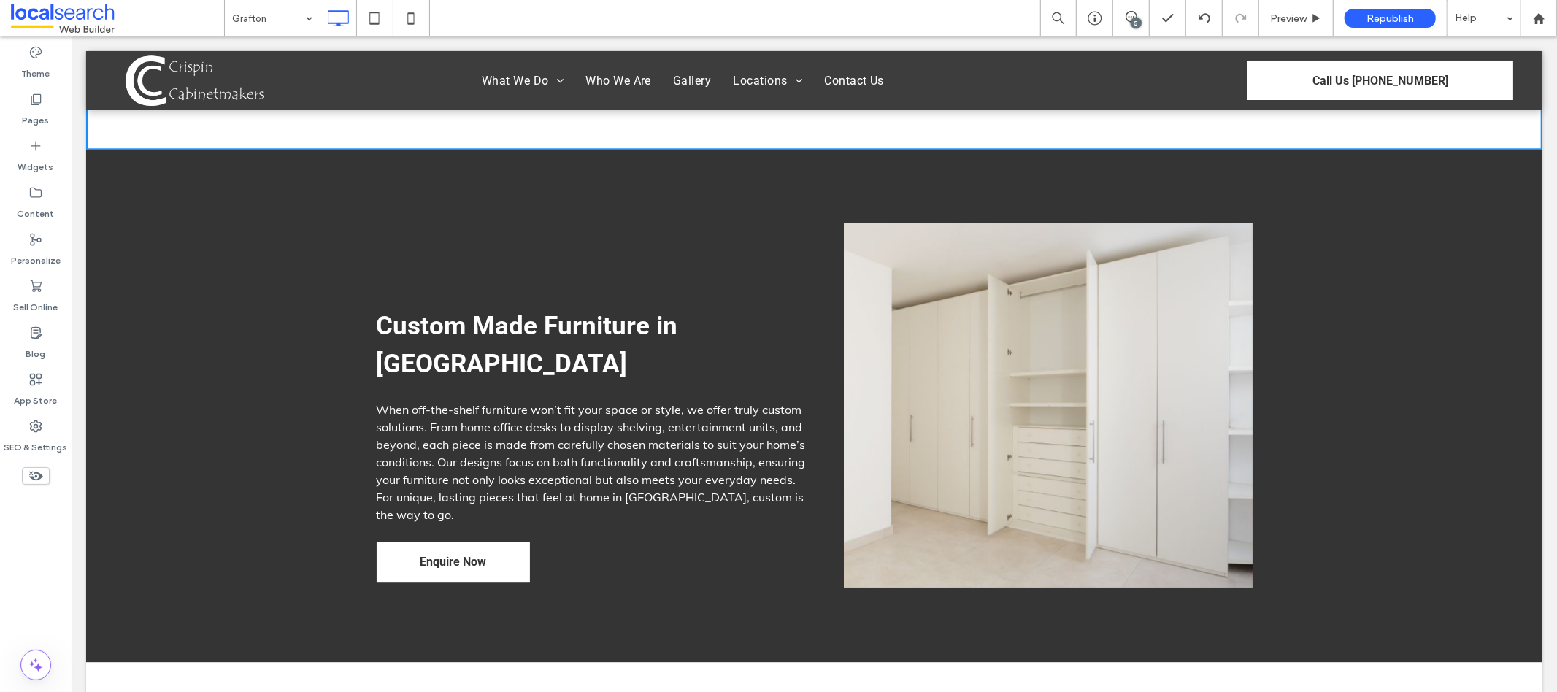
click at [1030, 413] on link at bounding box center [1047, 404] width 409 height 365
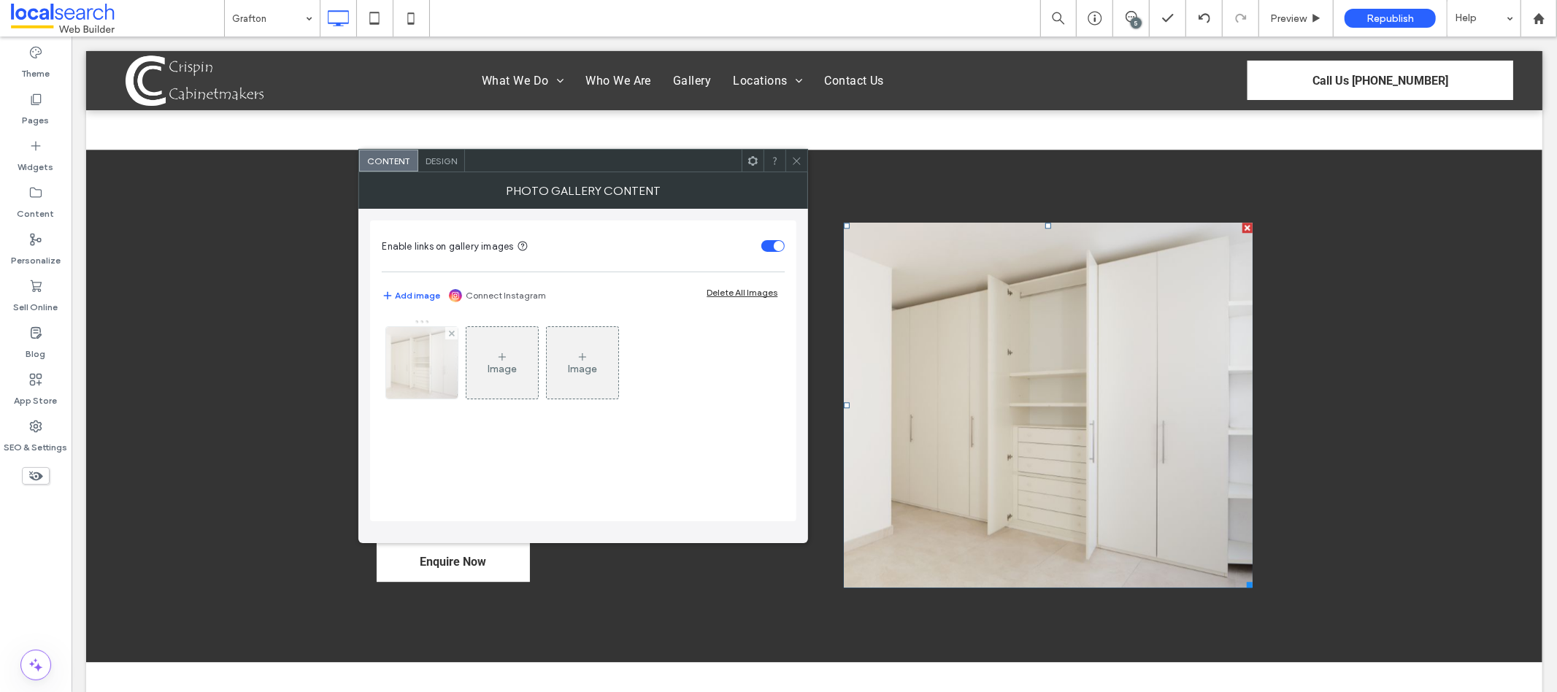
click at [392, 369] on img at bounding box center [422, 363] width 108 height 72
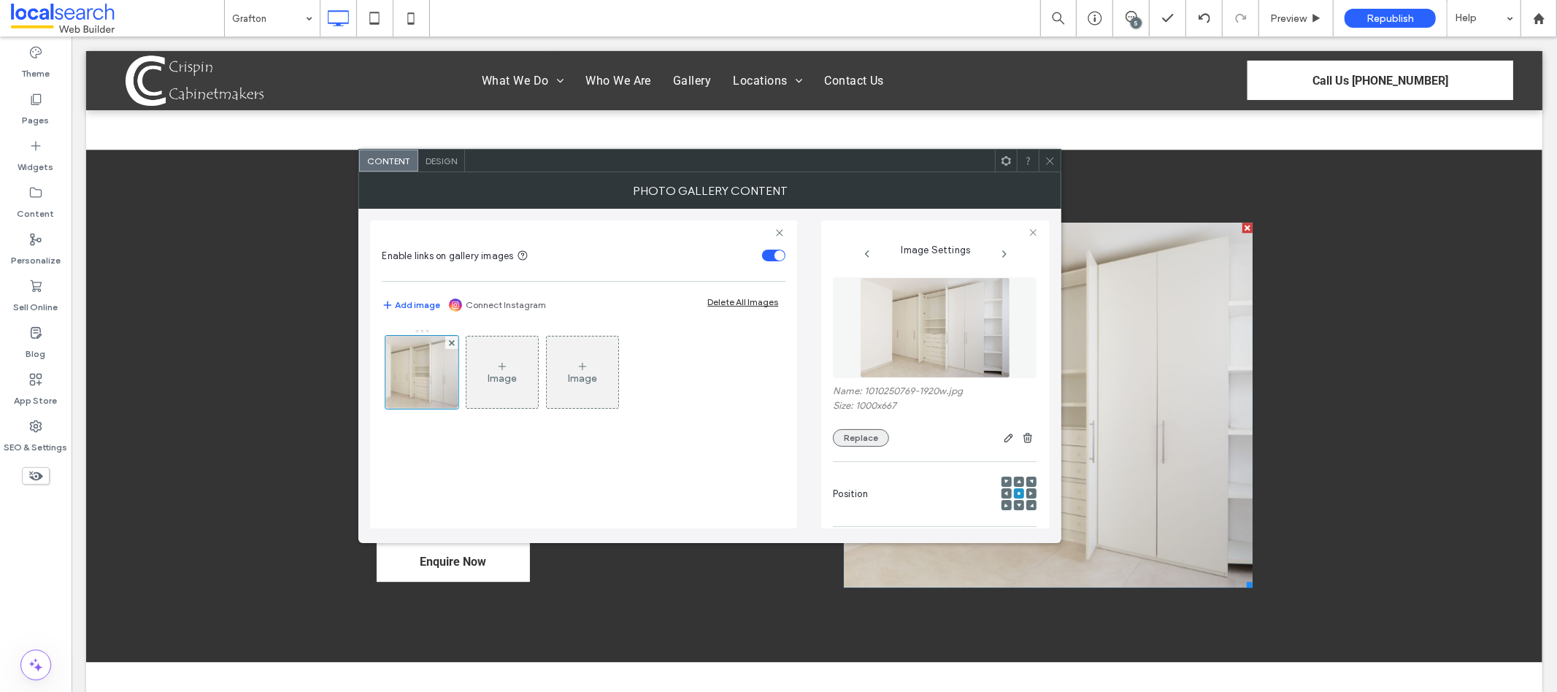
click at [867, 440] on button "Replace" at bounding box center [861, 438] width 56 height 18
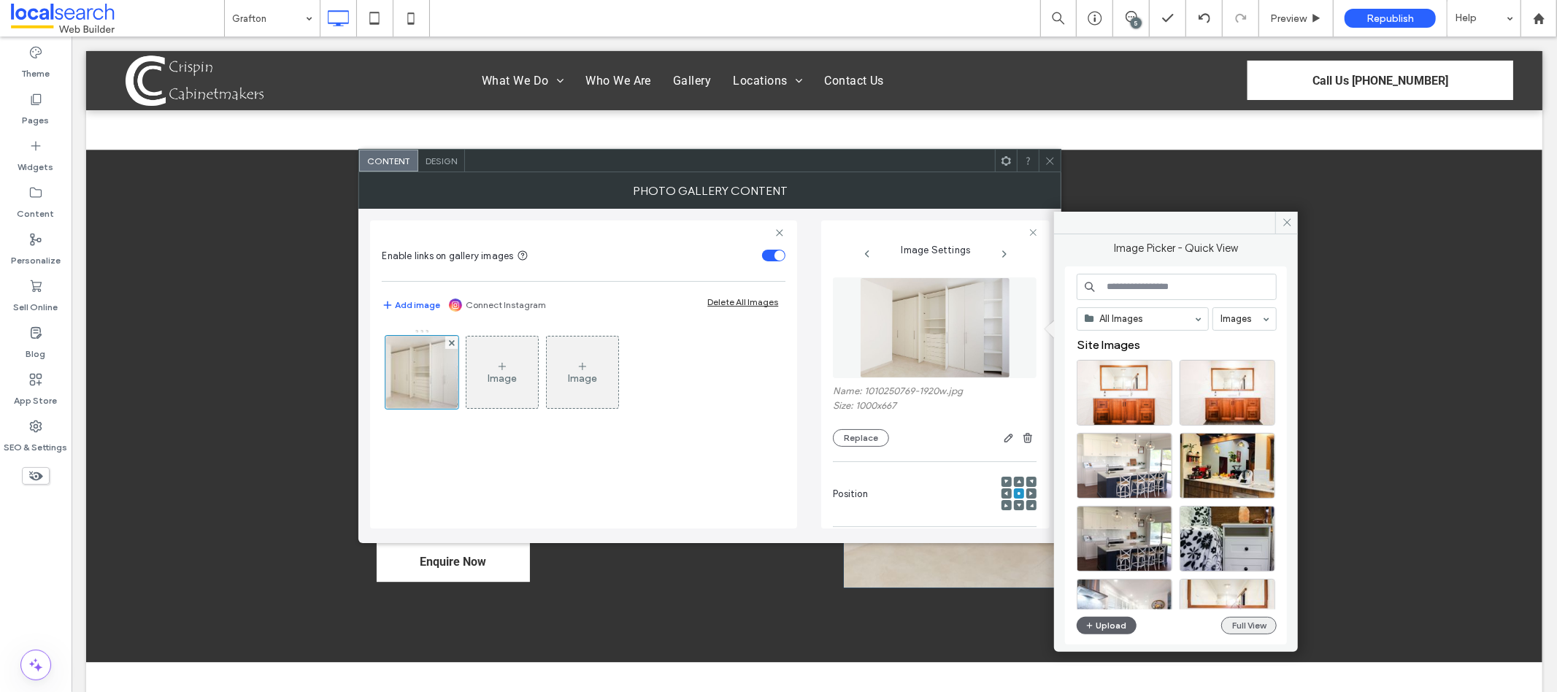
click at [1225, 622] on button "Full View" at bounding box center [1249, 626] width 55 height 18
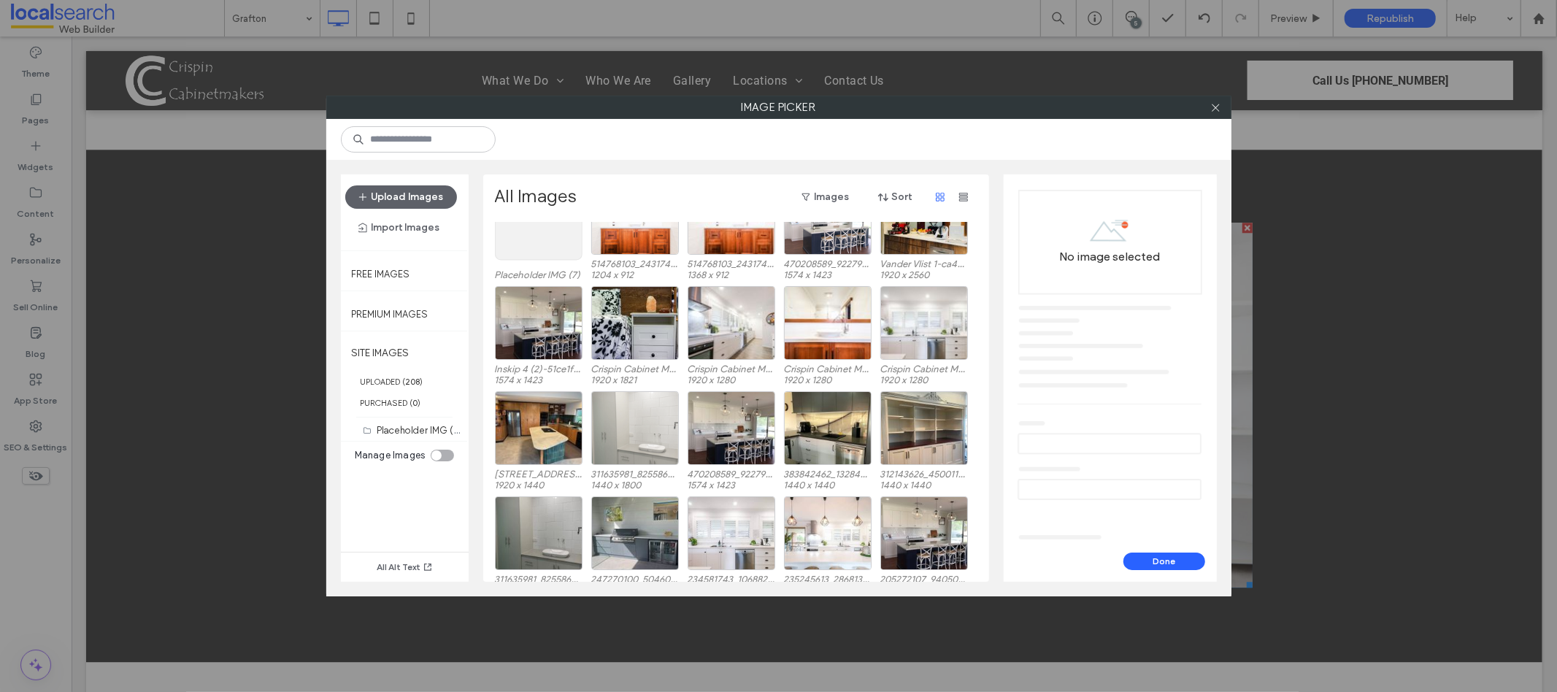
scroll to position [142, 0]
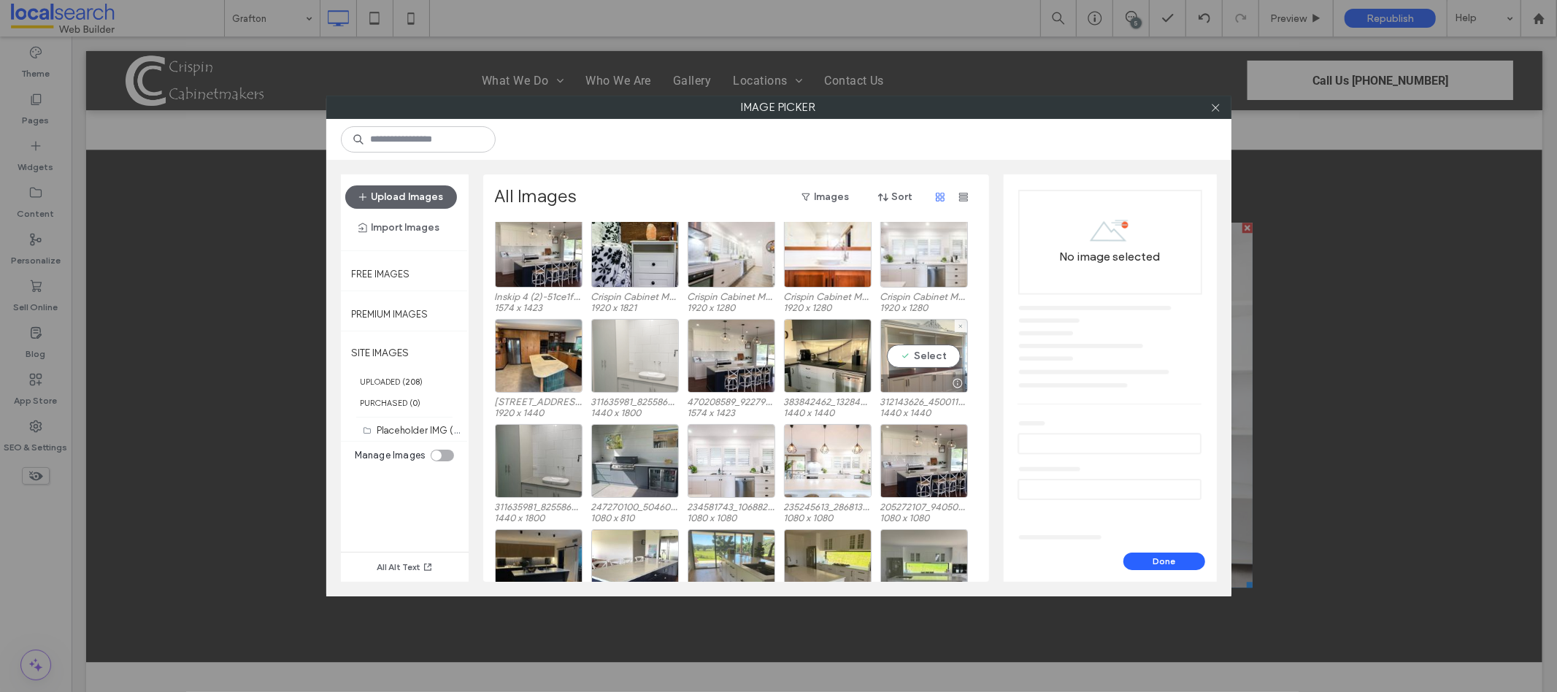
click at [911, 388] on div at bounding box center [924, 384] width 86 height 18
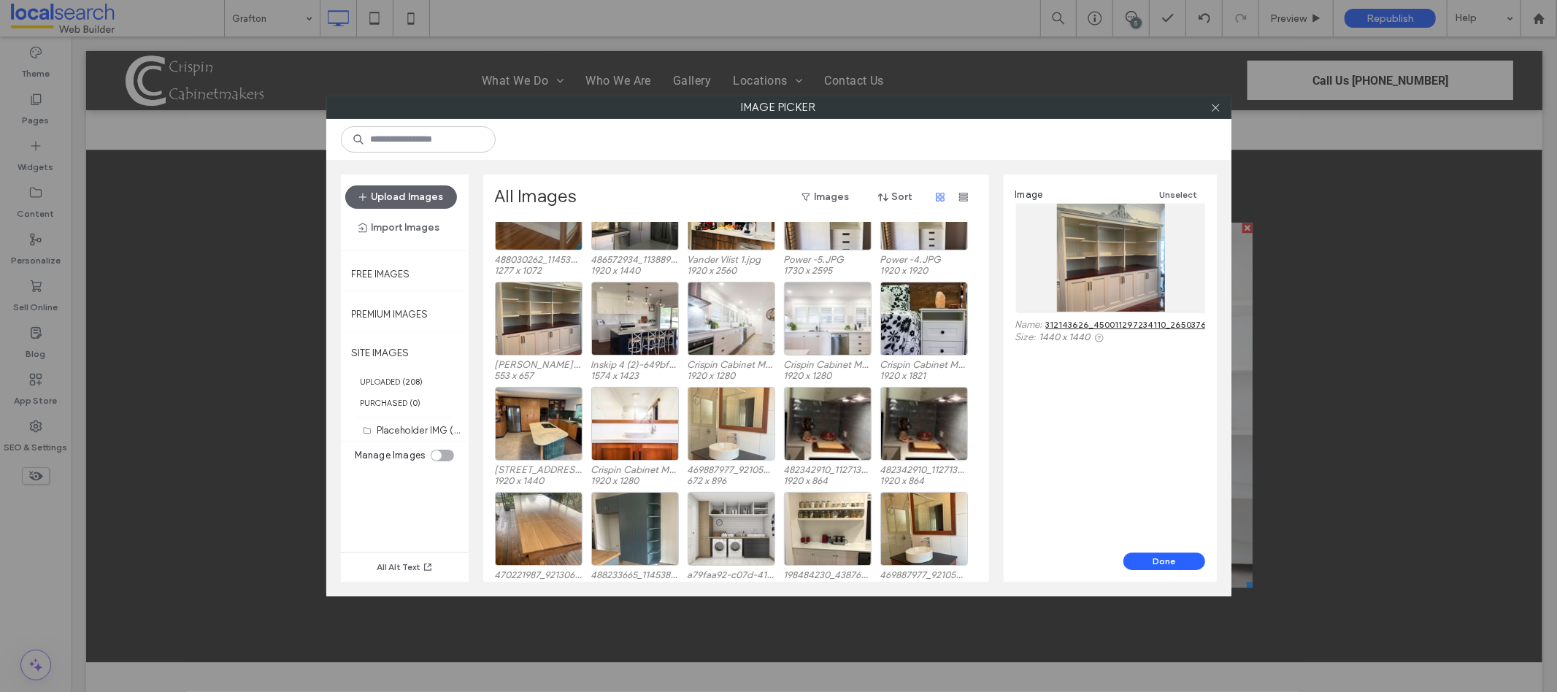
scroll to position [925, 0]
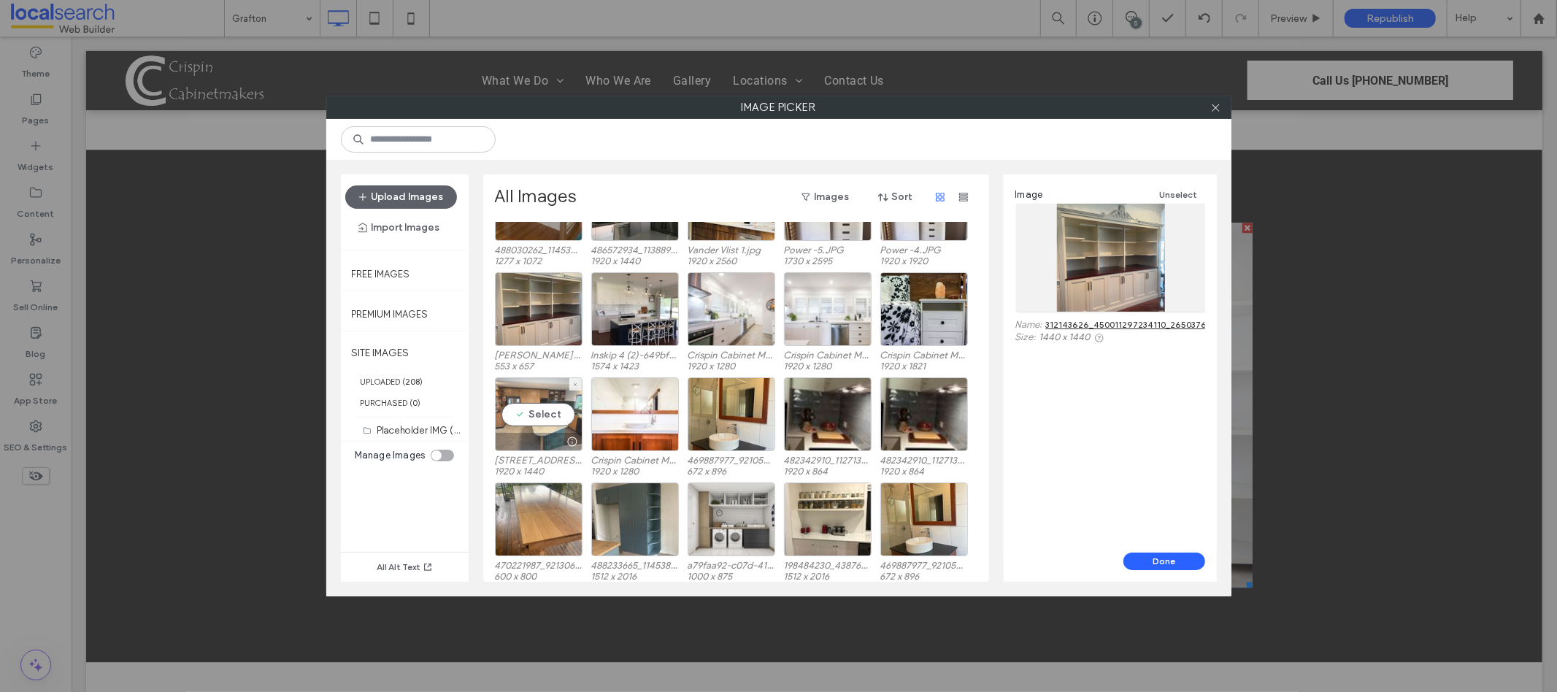
click at [553, 413] on div "Select" at bounding box center [539, 415] width 88 height 74
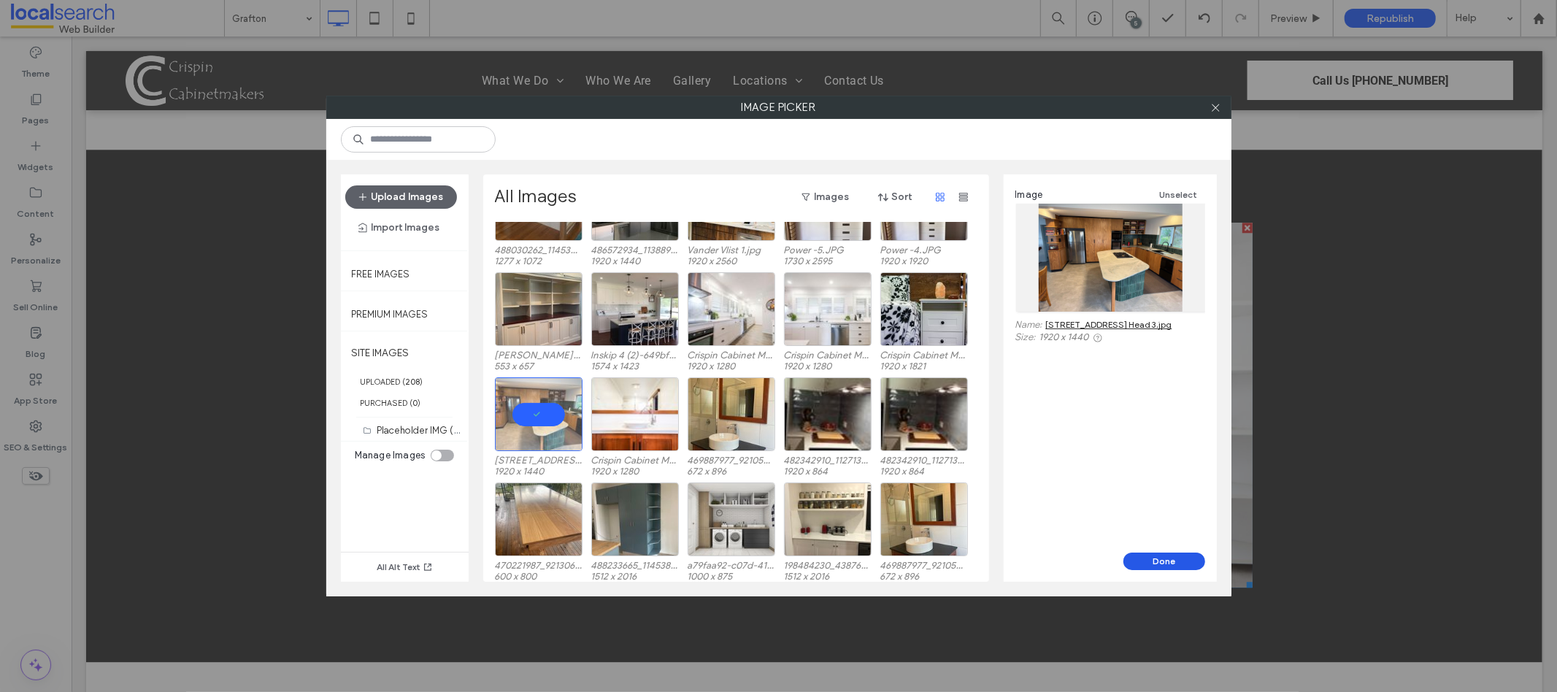
click at [1161, 562] on button "Done" at bounding box center [1165, 562] width 82 height 18
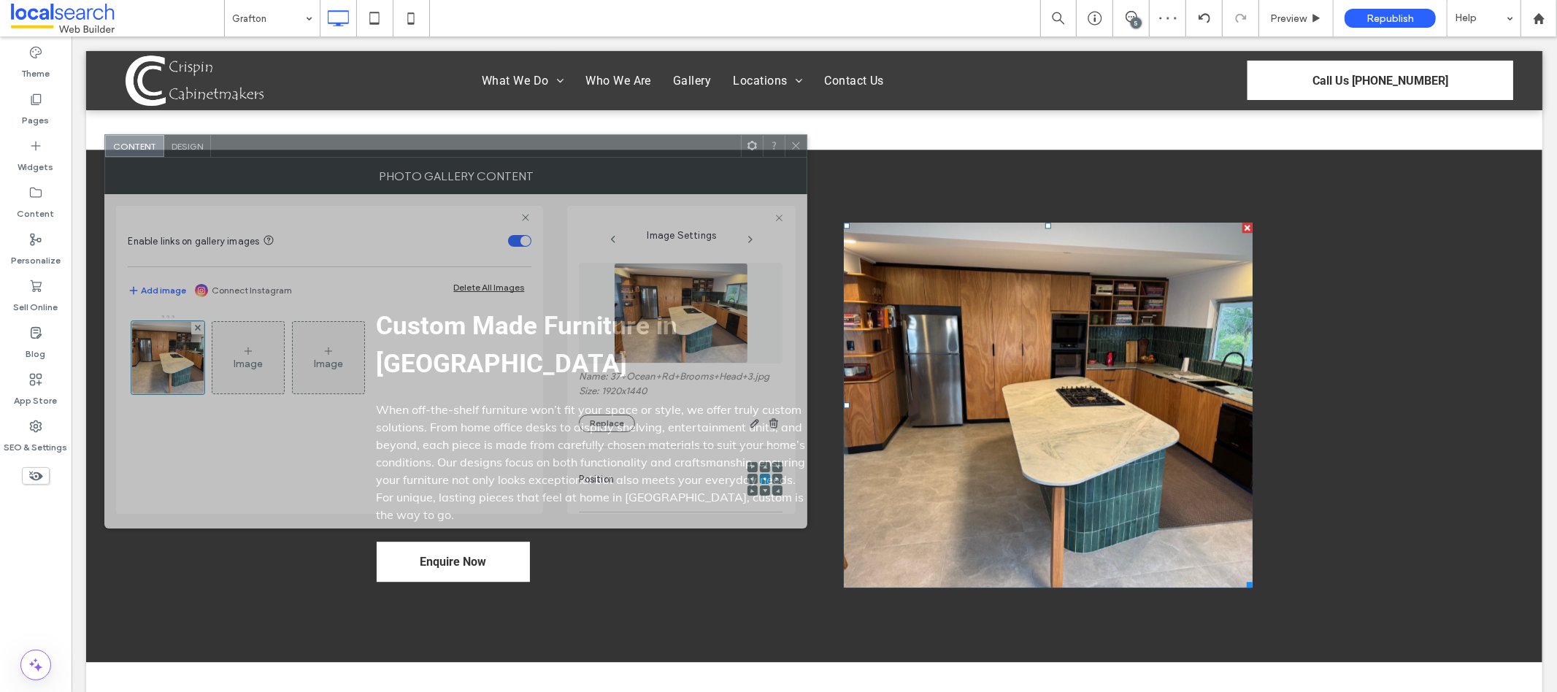
drag, startPoint x: 908, startPoint y: 161, endPoint x: 654, endPoint y: 147, distance: 254.5
click at [654, 147] on div at bounding box center [476, 146] width 530 height 22
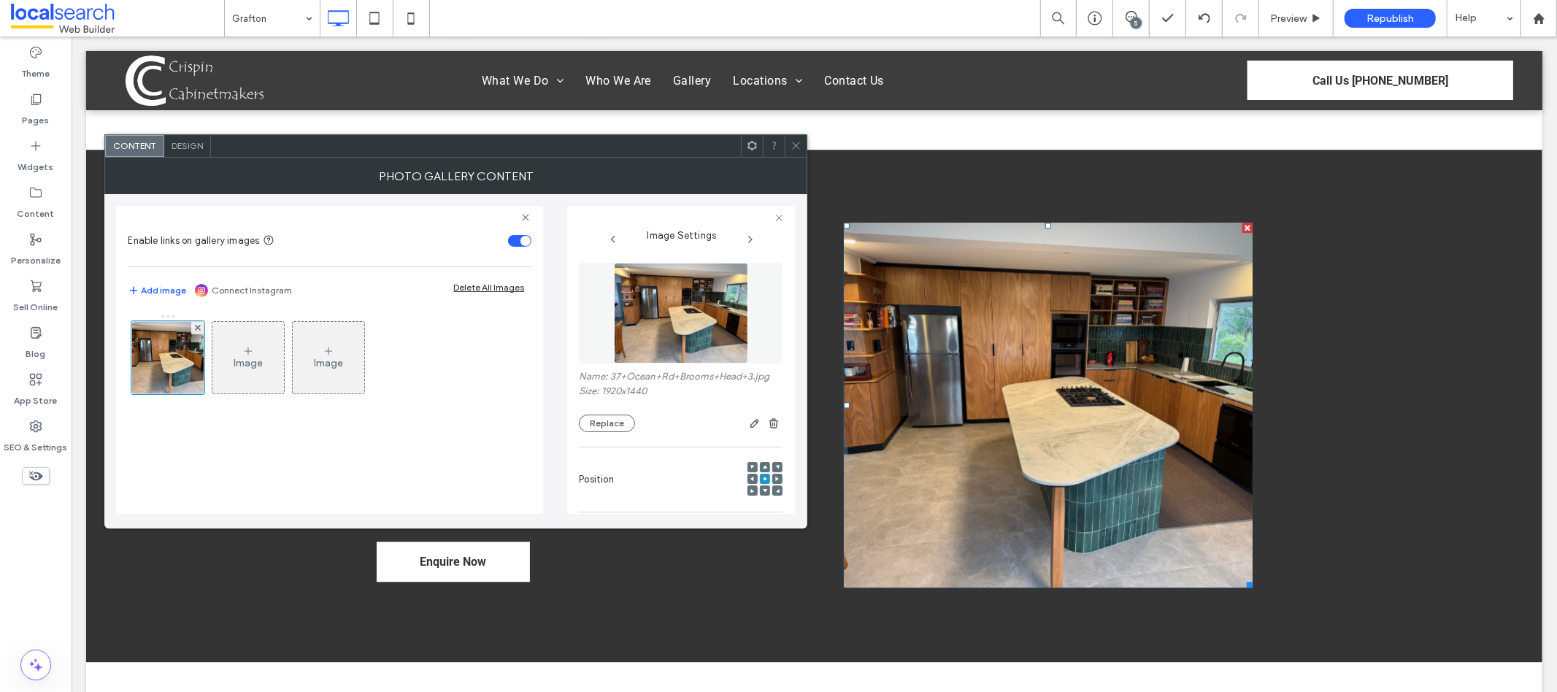
click at [751, 478] on icon at bounding box center [753, 479] width 4 height 4
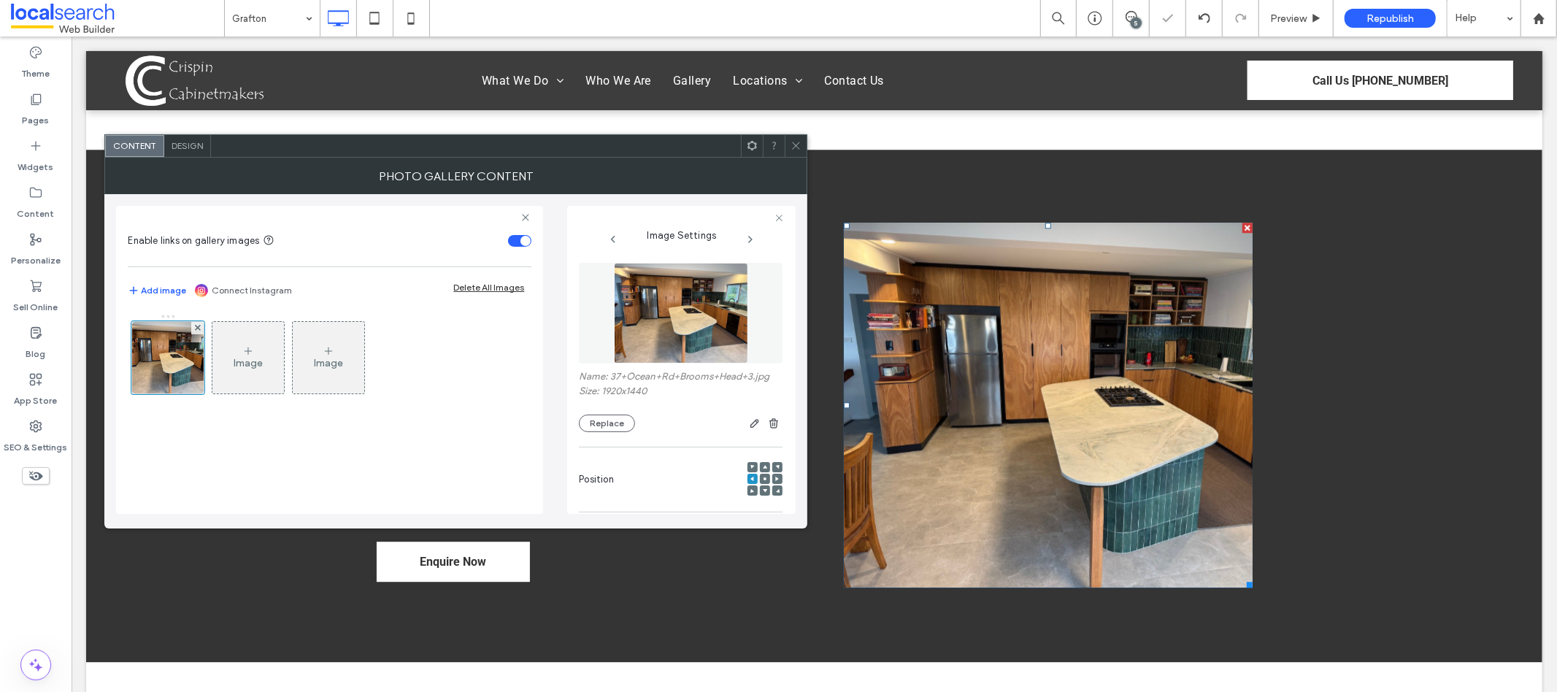
click at [773, 481] on div at bounding box center [778, 479] width 10 height 10
click at [776, 480] on div "**********" at bounding box center [681, 385] width 205 height 258
click at [775, 481] on div at bounding box center [778, 479] width 10 height 10
click at [776, 481] on use at bounding box center [778, 479] width 4 height 4
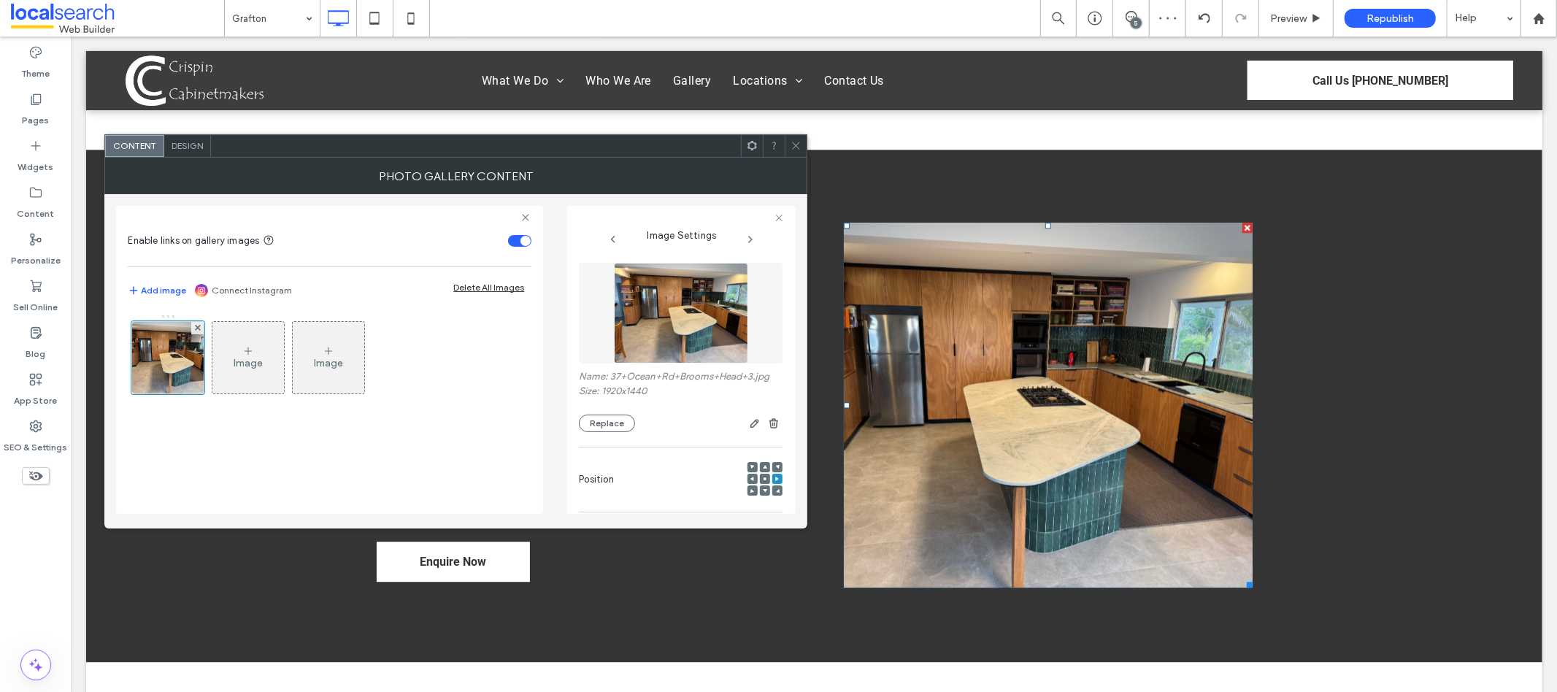
click at [760, 479] on div at bounding box center [765, 479] width 10 height 10
click at [763, 478] on icon at bounding box center [765, 479] width 4 height 4
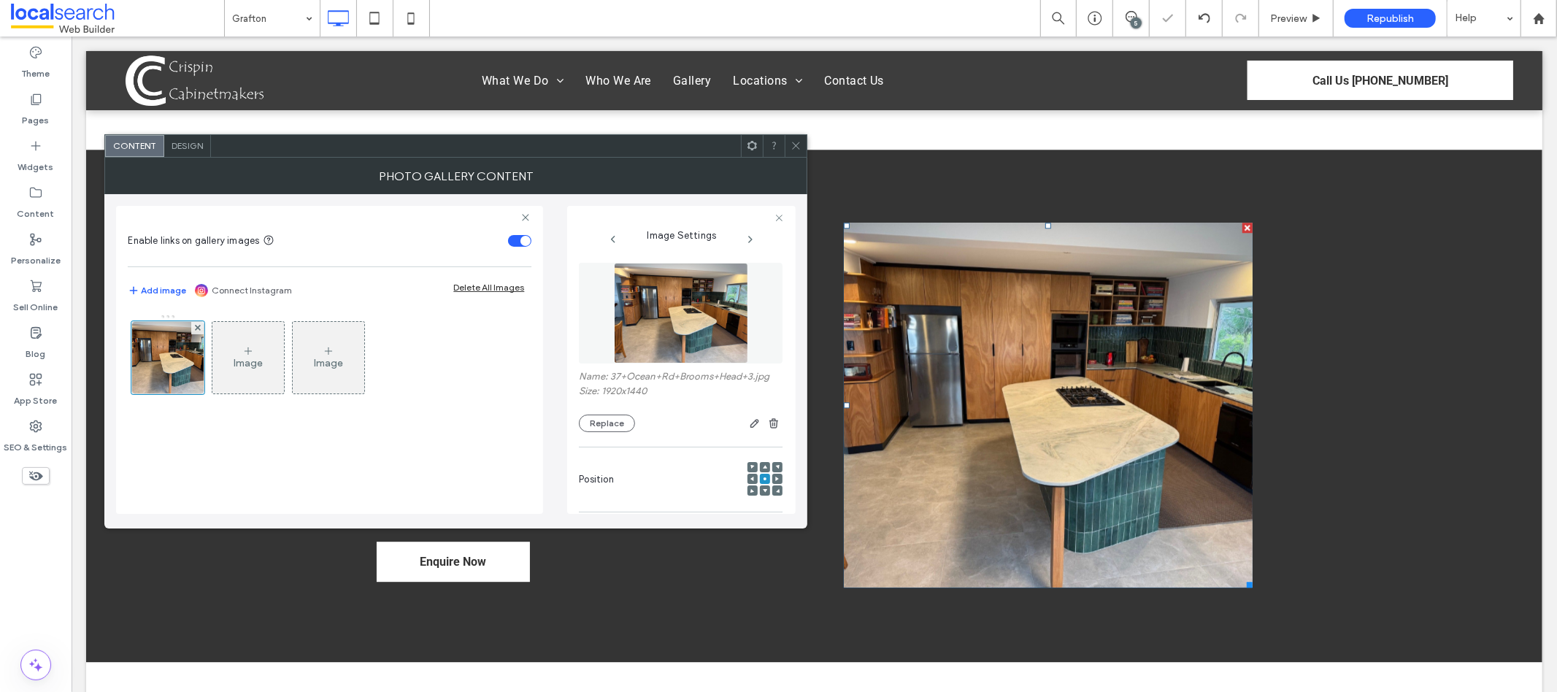
click at [775, 478] on icon at bounding box center [777, 479] width 4 height 4
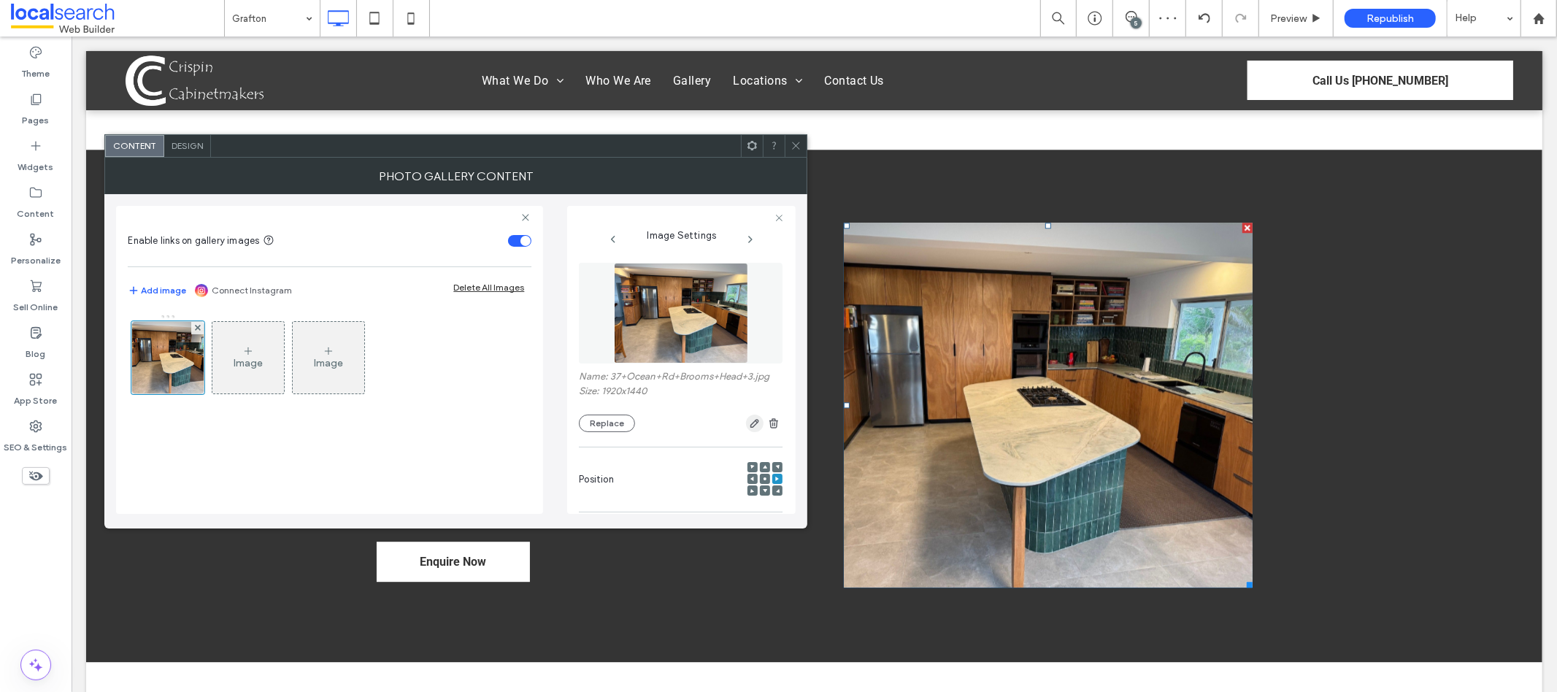
click at [749, 419] on icon "button" at bounding box center [755, 424] width 12 height 12
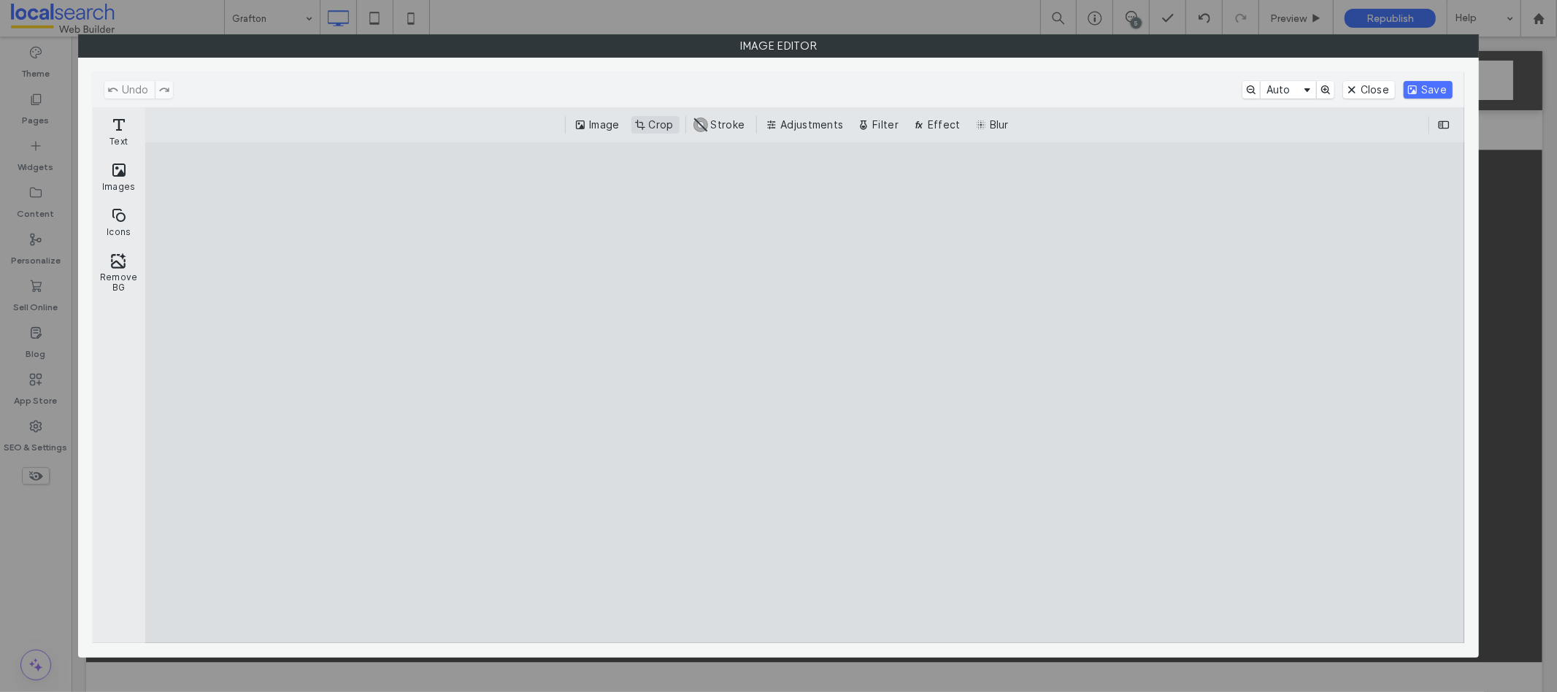
click at [674, 121] on button "Crop" at bounding box center [656, 125] width 48 height 18
